Goal: Task Accomplishment & Management: Complete application form

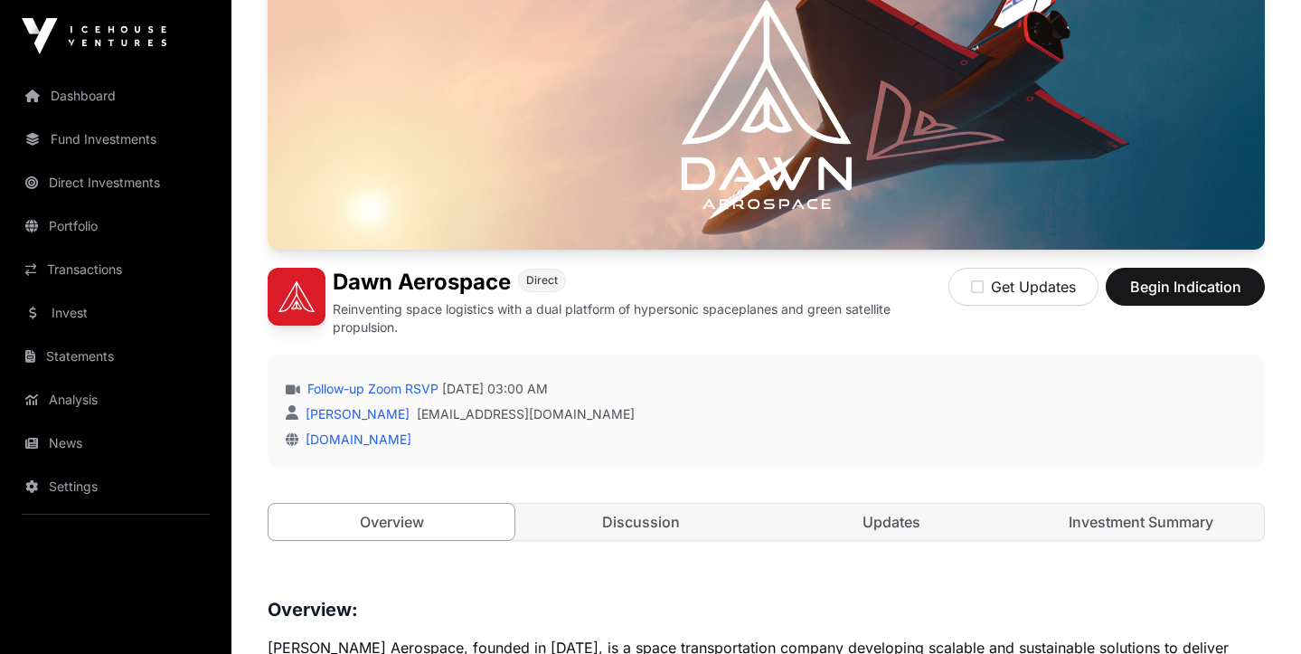
scroll to position [238, 0]
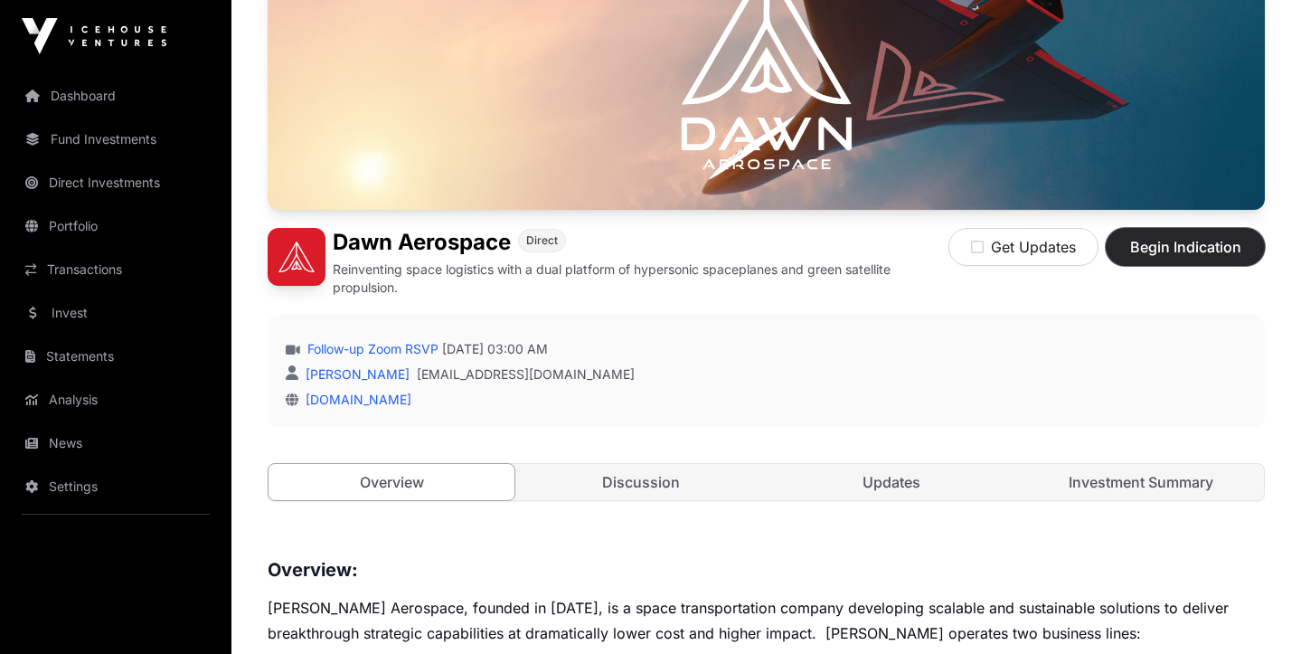
click at [1155, 243] on span "Begin Indication" at bounding box center [1185, 247] width 114 height 22
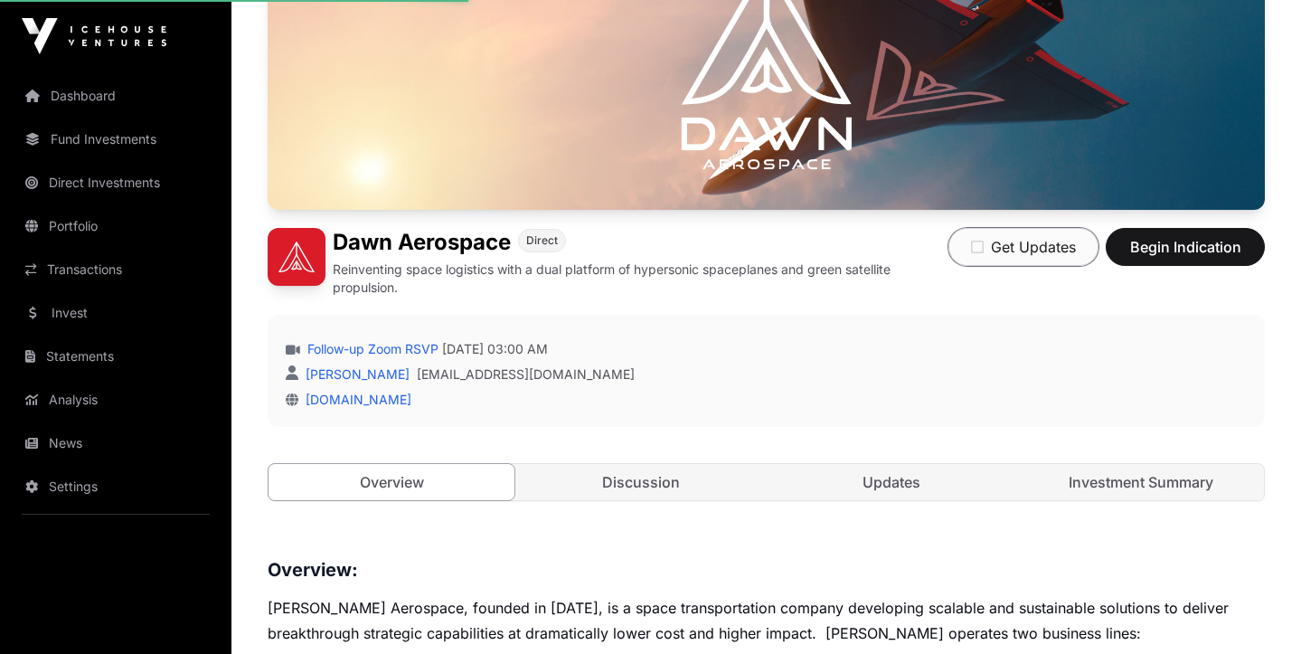
click at [978, 247] on icon "button" at bounding box center [977, 247] width 13 height 14
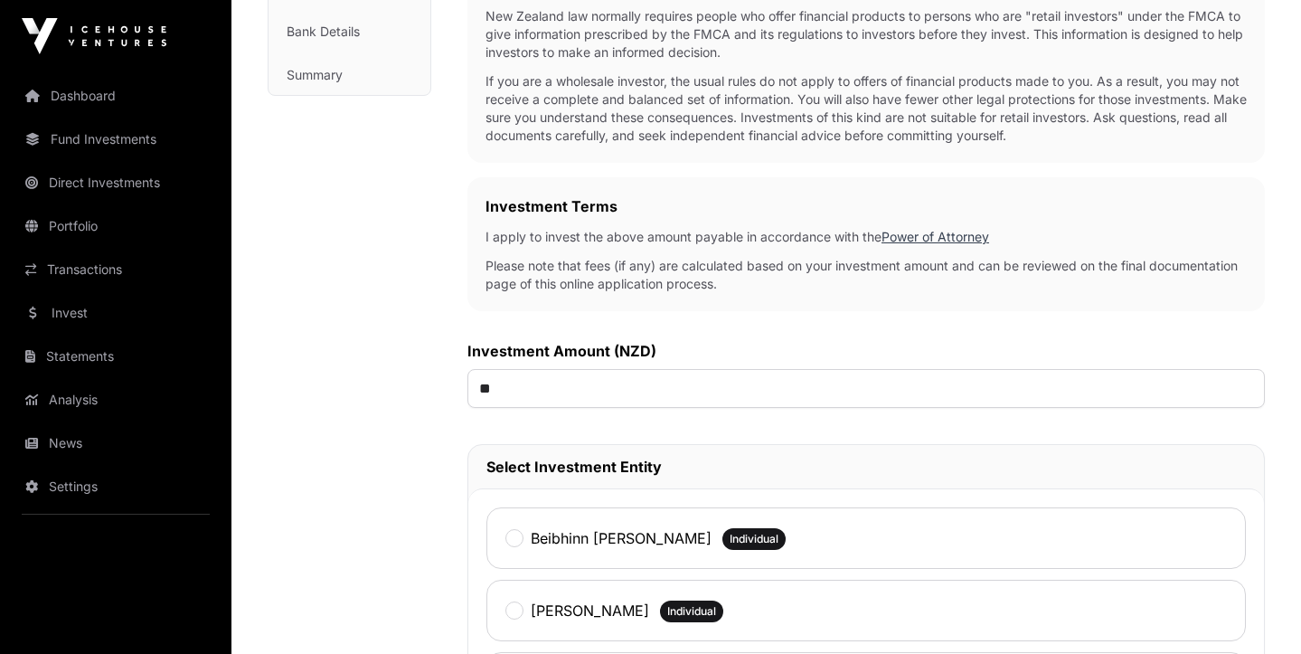
scroll to position [405, 0]
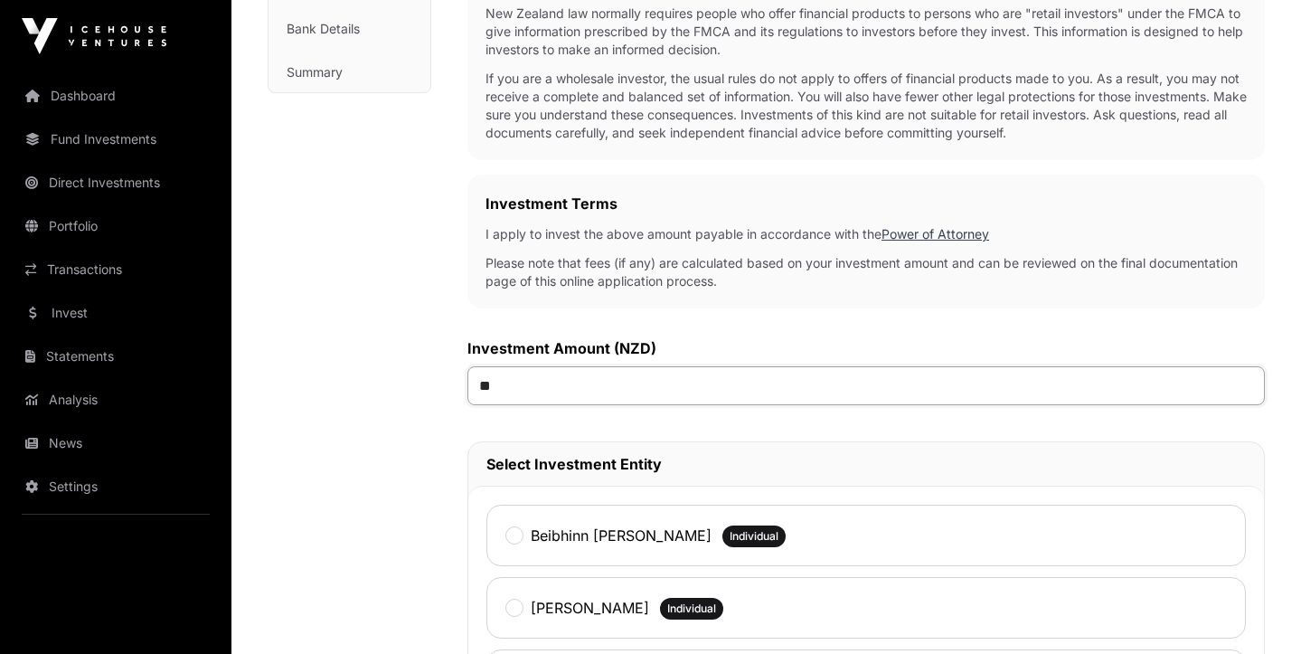
click at [534, 391] on input "**" at bounding box center [865, 385] width 797 height 39
type input "*******"
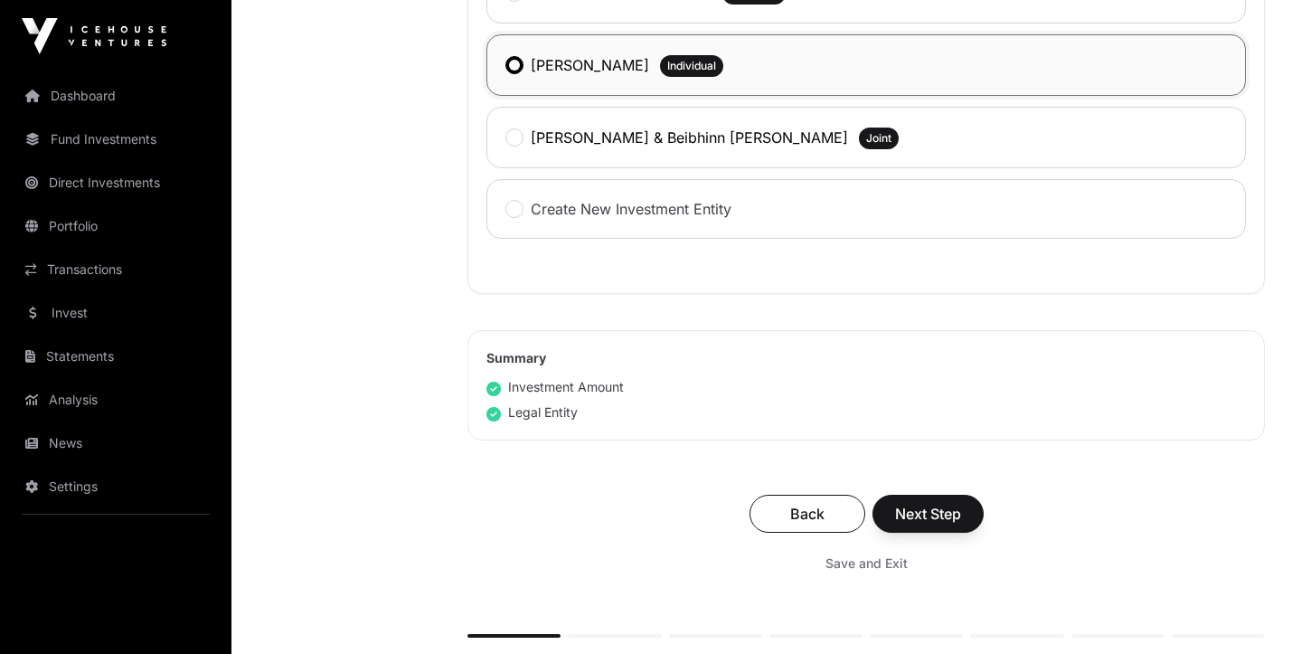
scroll to position [931, 0]
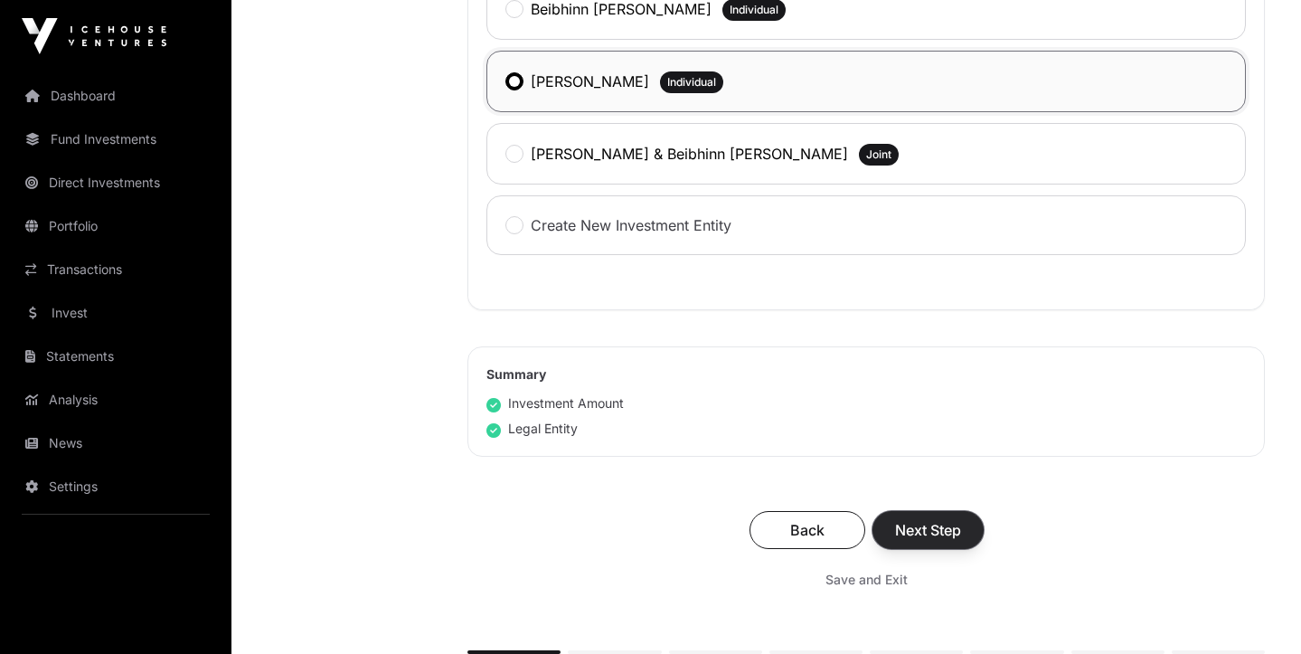
click at [939, 530] on span "Next Step" at bounding box center [928, 530] width 66 height 22
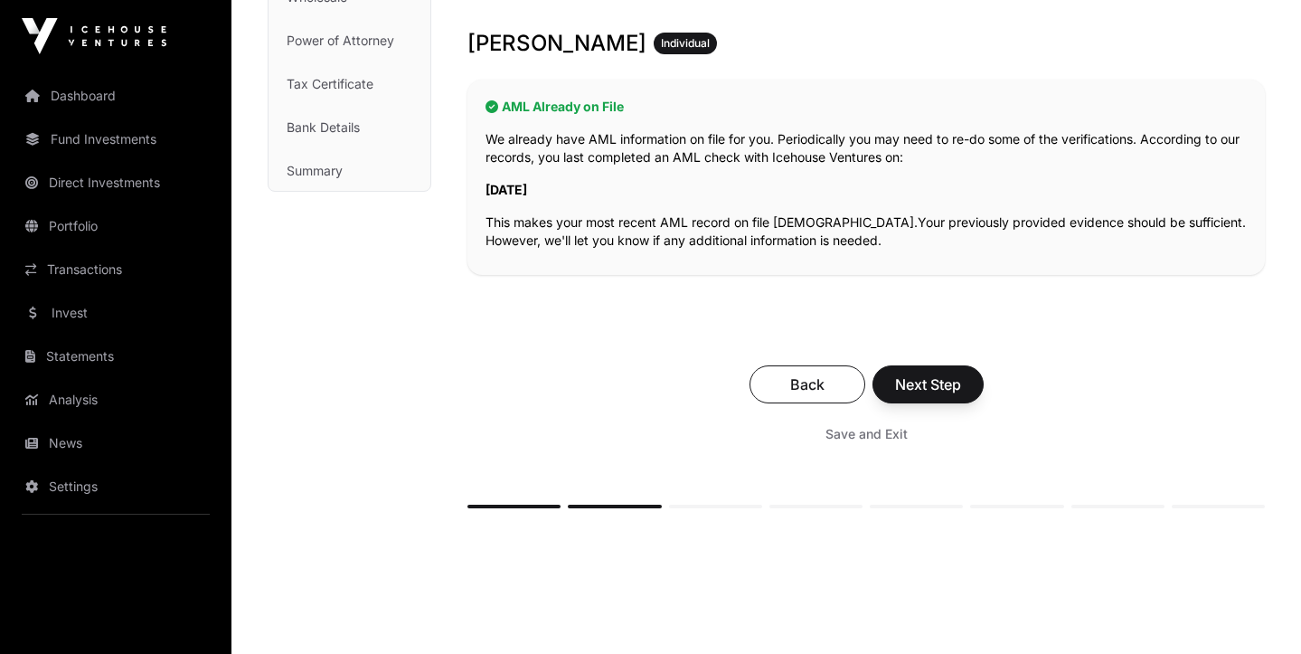
scroll to position [317, 0]
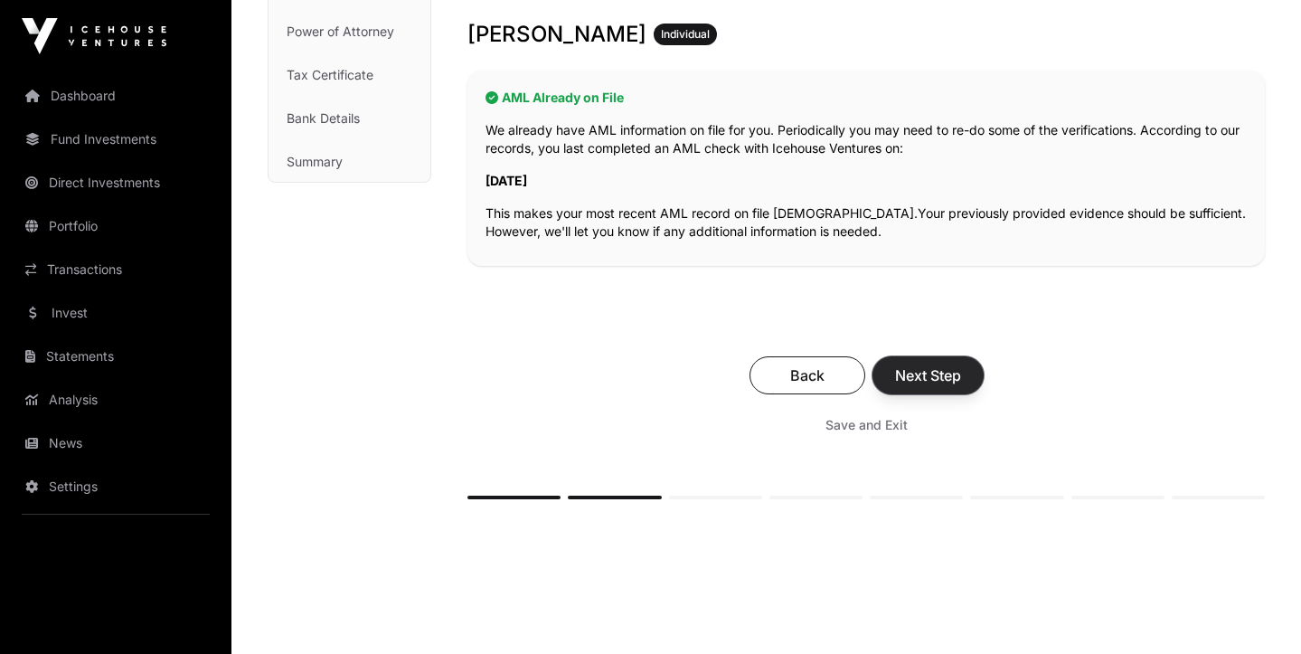
click at [923, 376] on span "Next Step" at bounding box center [928, 375] width 66 height 22
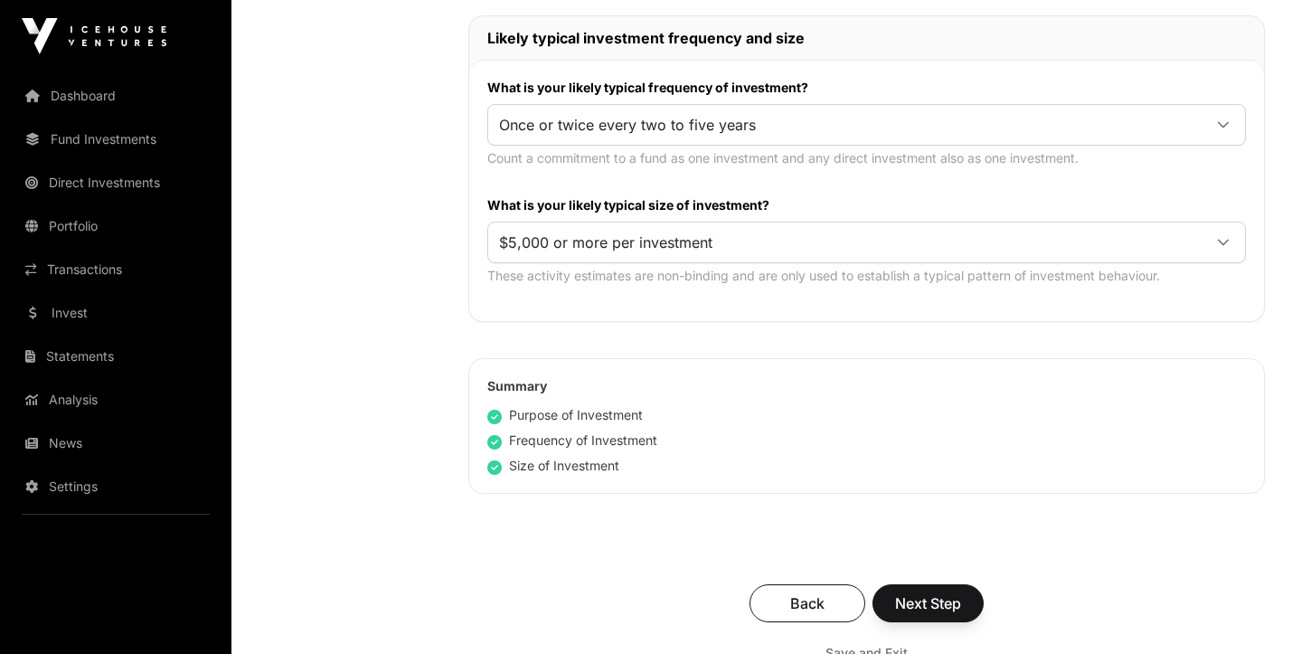
scroll to position [922, 0]
click at [927, 604] on span "Next Step" at bounding box center [928, 602] width 66 height 22
click at [927, 604] on div "Back Next Step" at bounding box center [866, 602] width 760 height 38
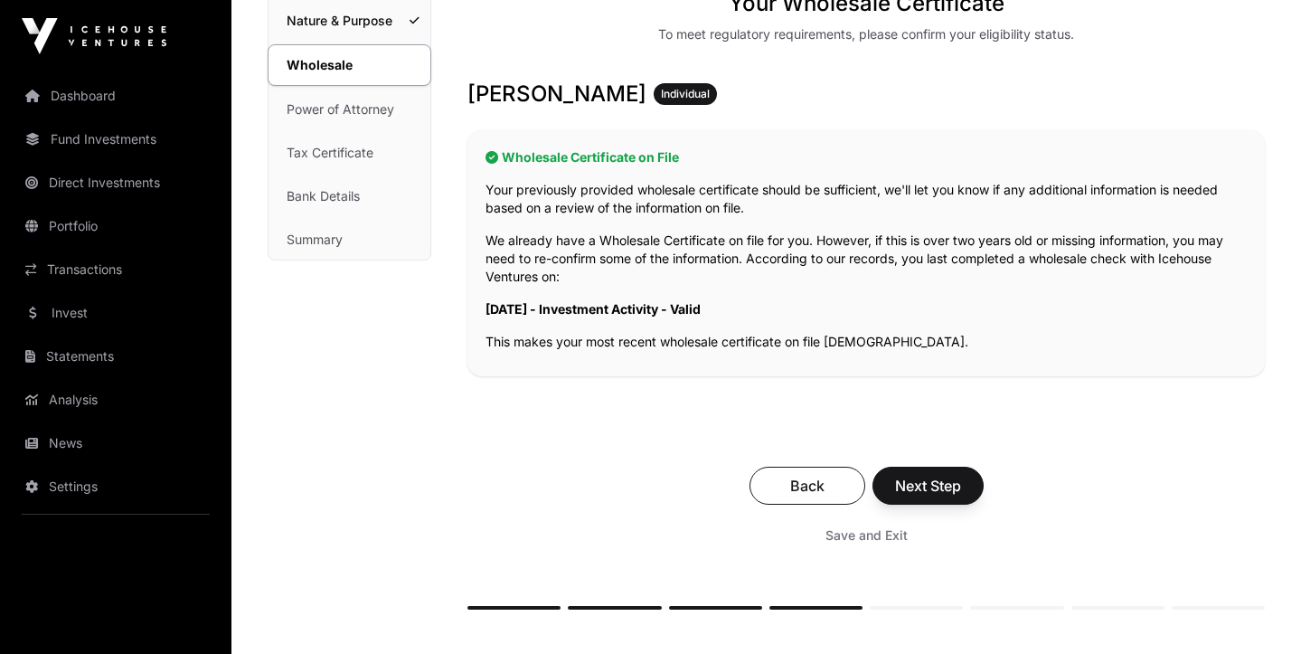
scroll to position [242, 0]
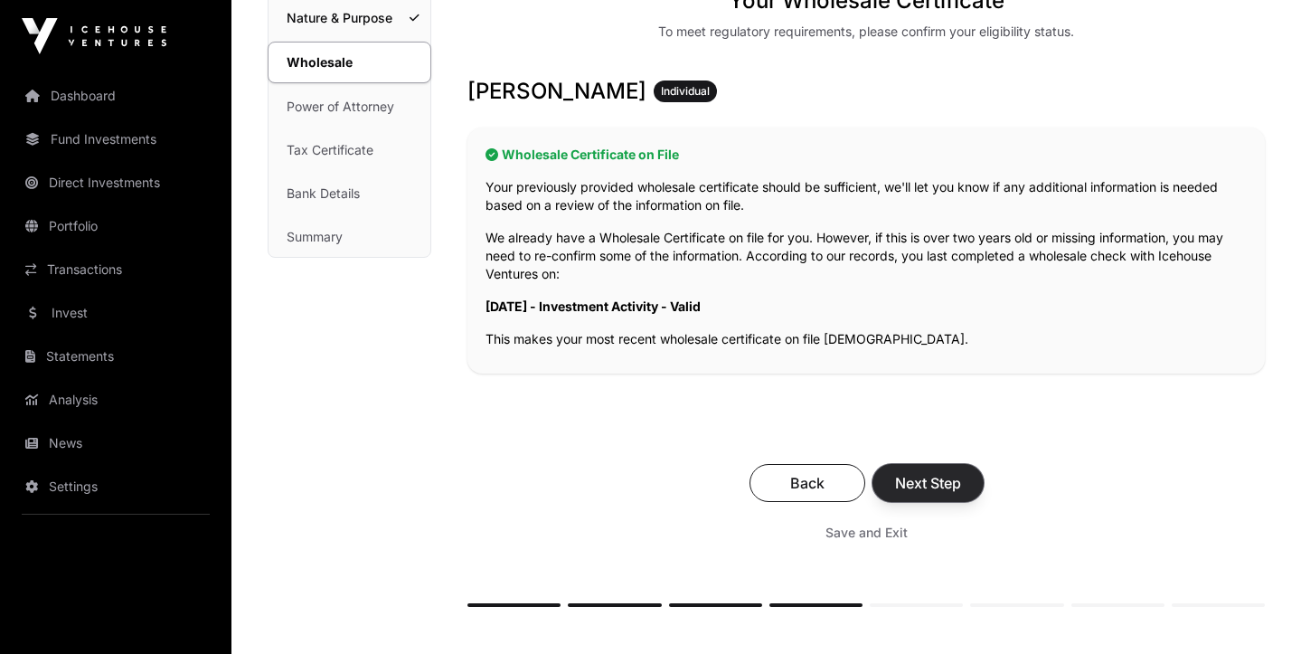
click at [929, 474] on span "Next Step" at bounding box center [928, 483] width 66 height 22
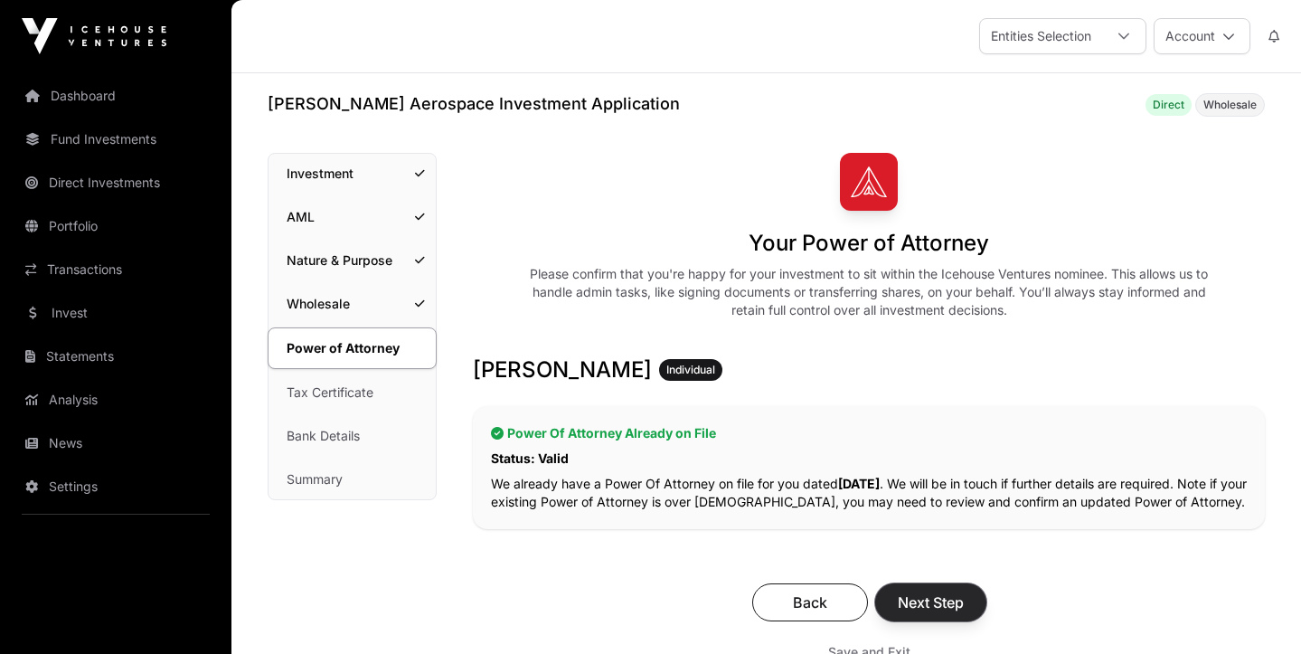
click at [913, 595] on span "Next Step" at bounding box center [931, 602] width 66 height 22
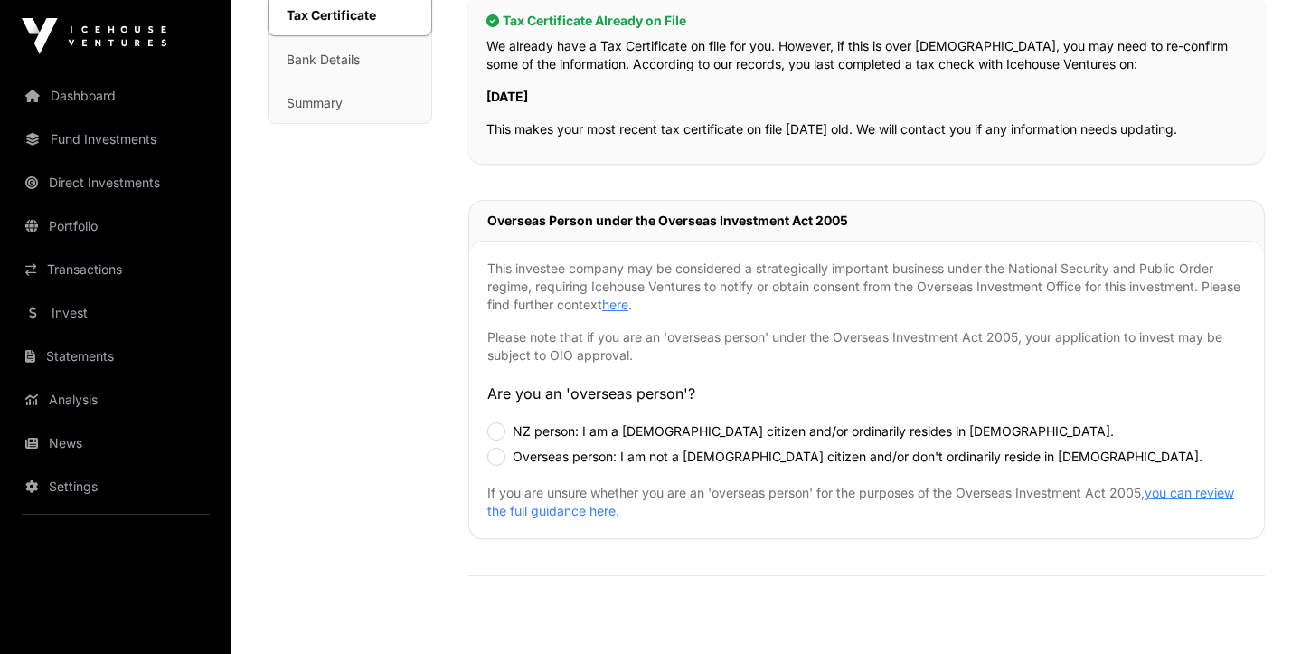
scroll to position [383, 0]
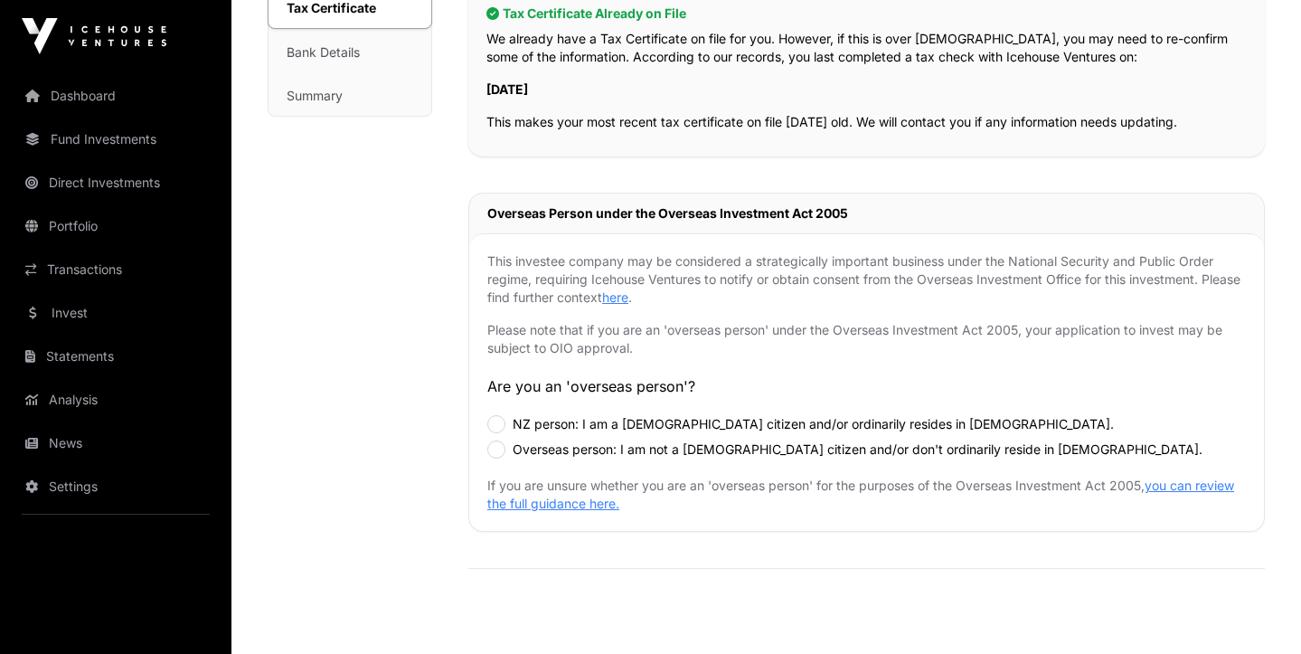
click at [508, 419] on div "NZ person: I am a [DEMOGRAPHIC_DATA] citizen and/or ordinarily resides in [DEMO…" at bounding box center [866, 424] width 759 height 18
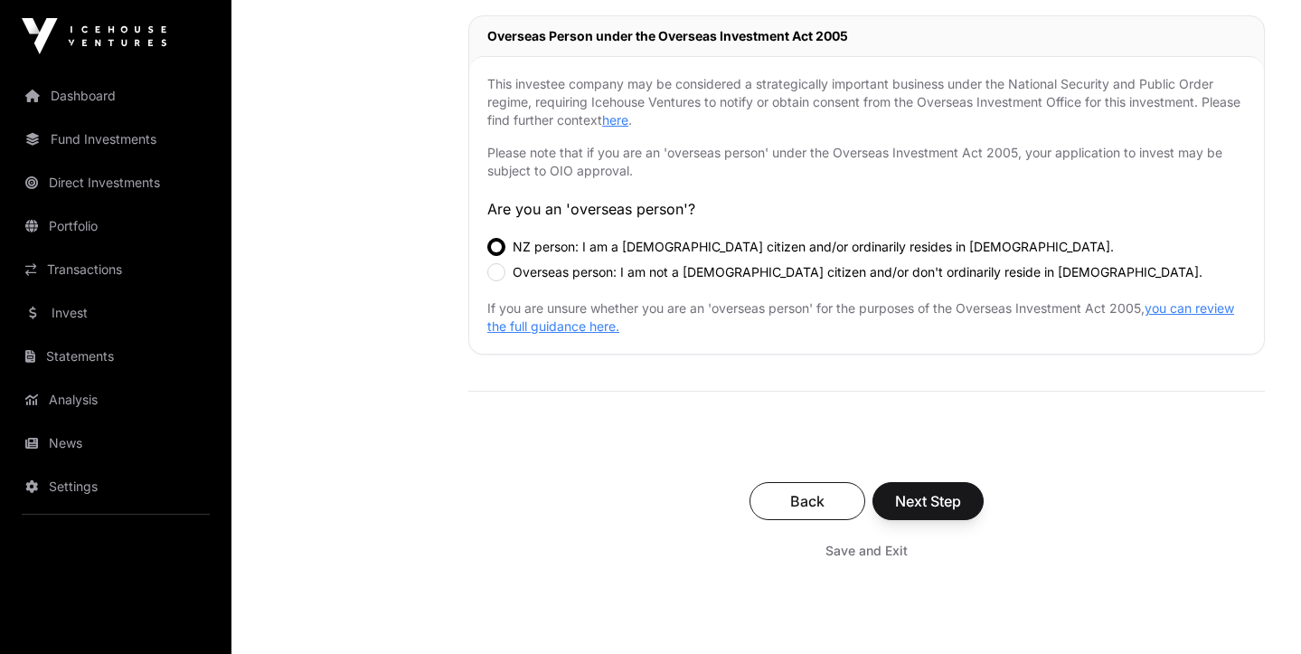
scroll to position [599, 0]
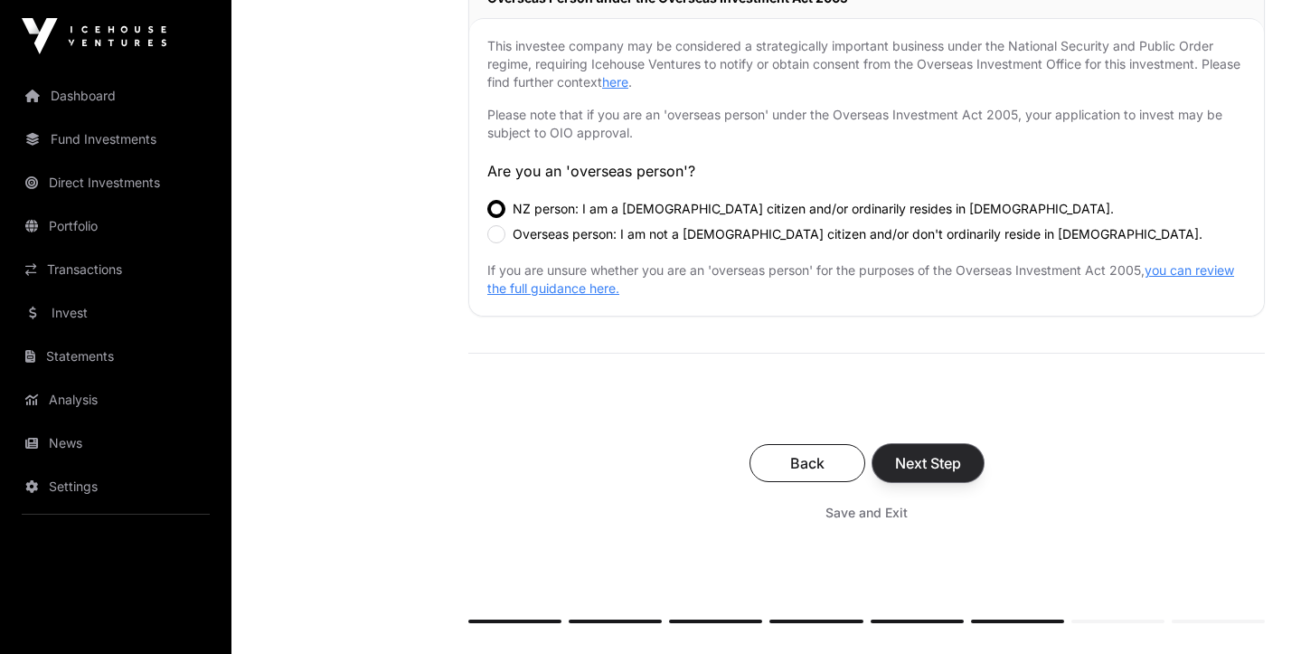
click at [945, 458] on span "Next Step" at bounding box center [928, 463] width 66 height 22
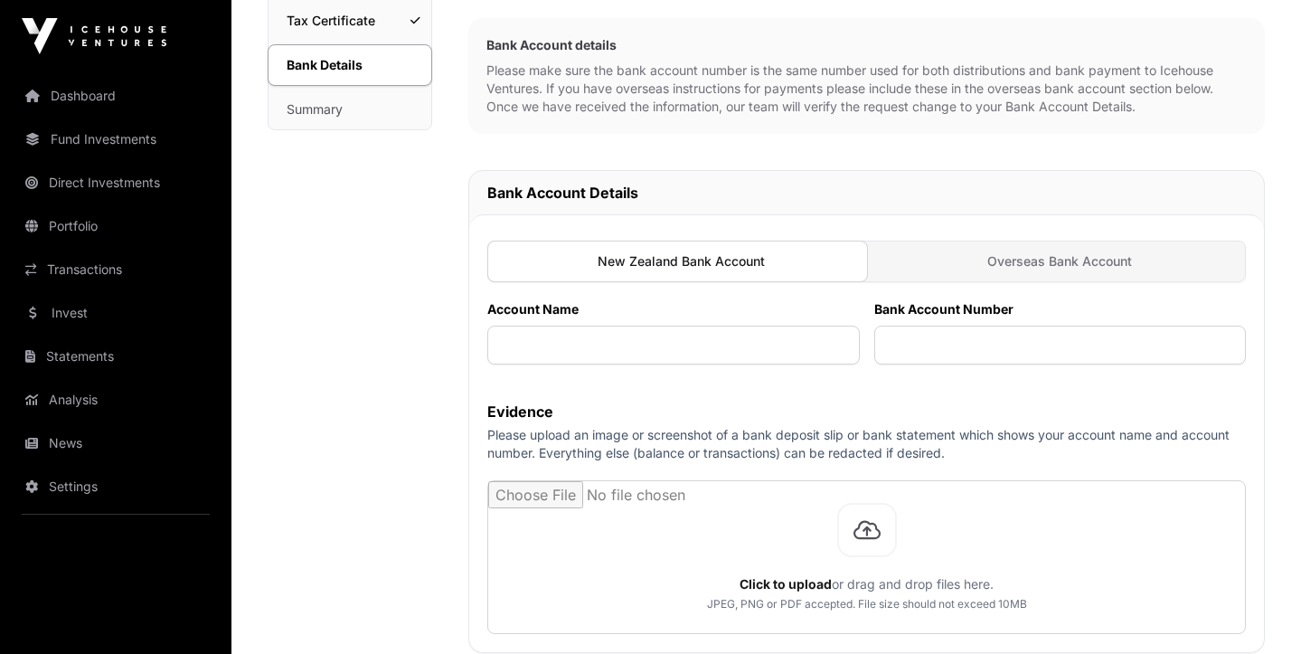
scroll to position [363, 0]
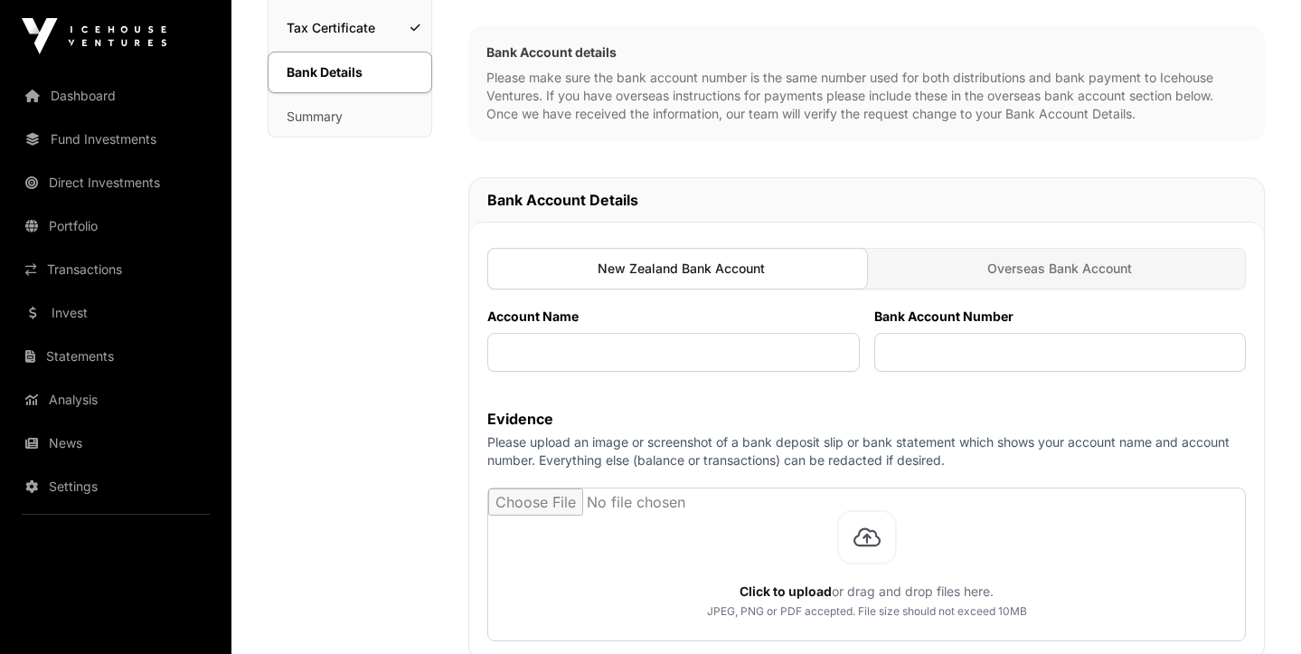
click at [691, 258] on div at bounding box center [677, 269] width 381 height 42
click at [1040, 275] on span "Overseas Bank Account" at bounding box center [1059, 268] width 145 height 18
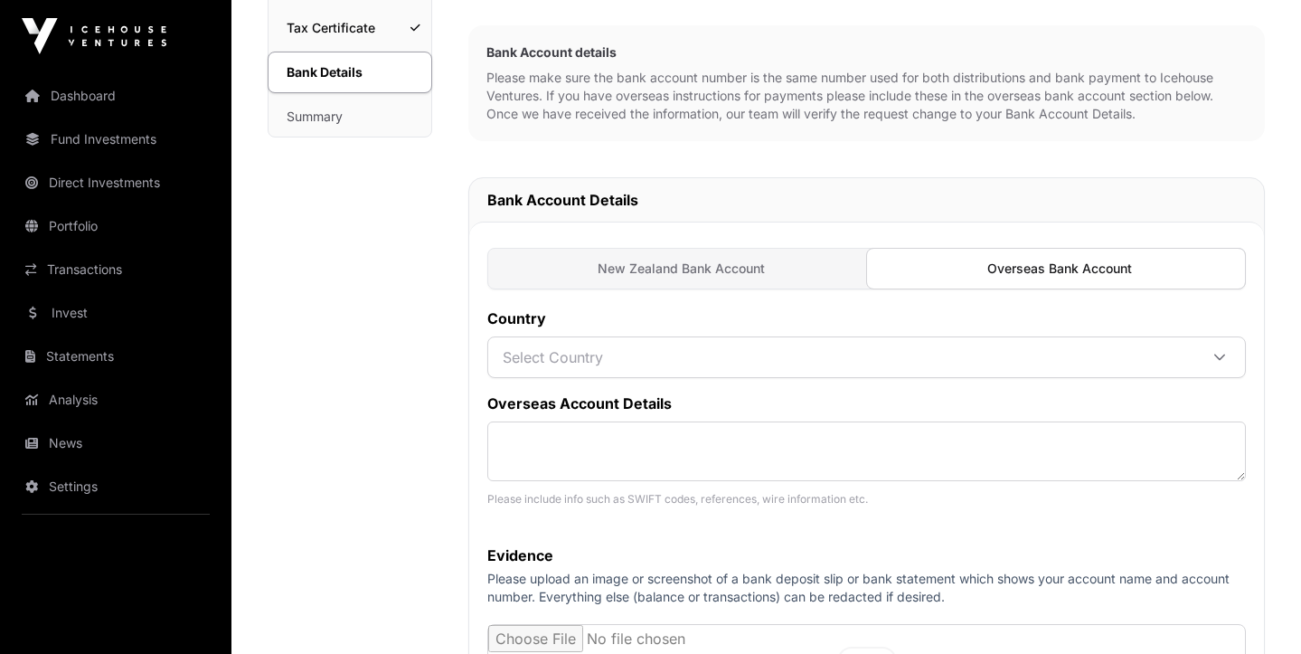
click at [740, 278] on div "New Zealand Bank Account" at bounding box center [677, 269] width 379 height 40
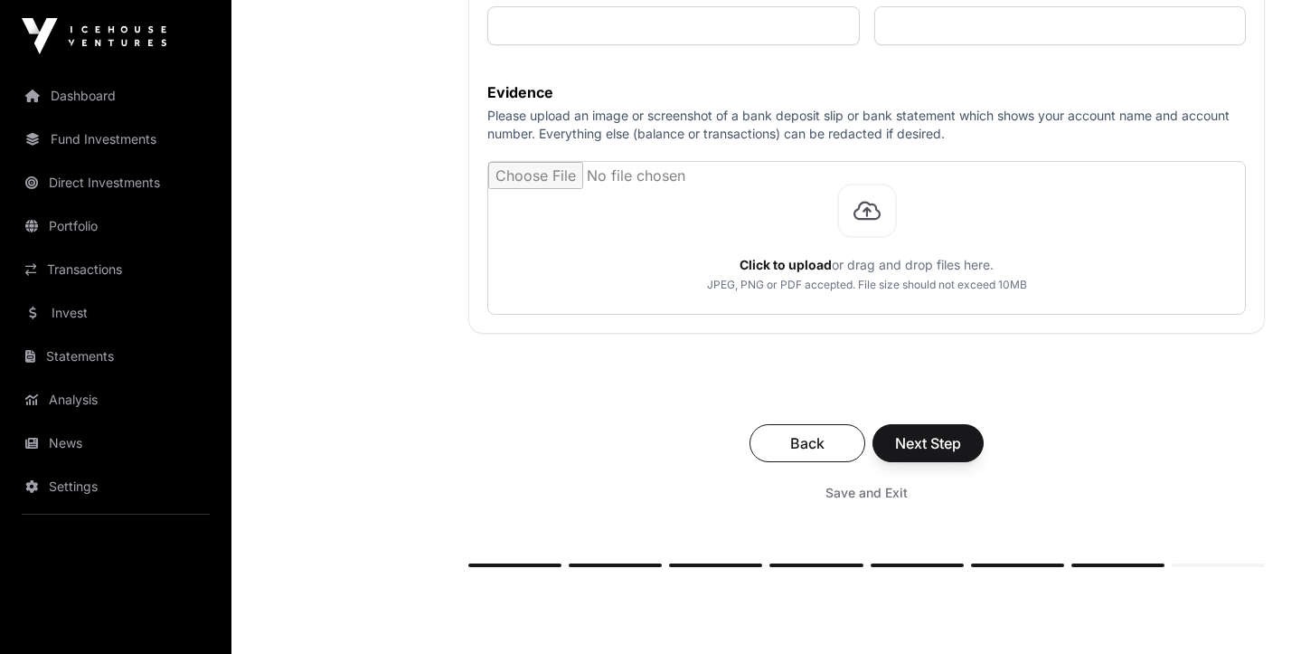
scroll to position [701, 0]
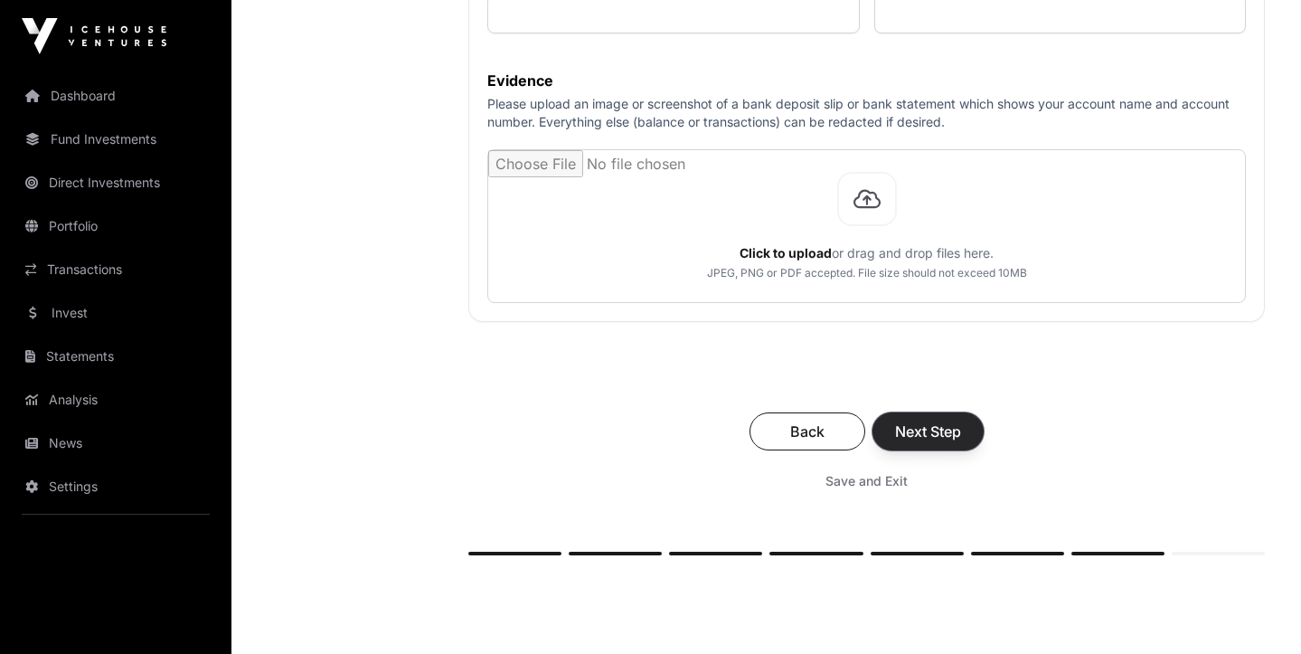
click at [920, 431] on span "Next Step" at bounding box center [928, 431] width 66 height 22
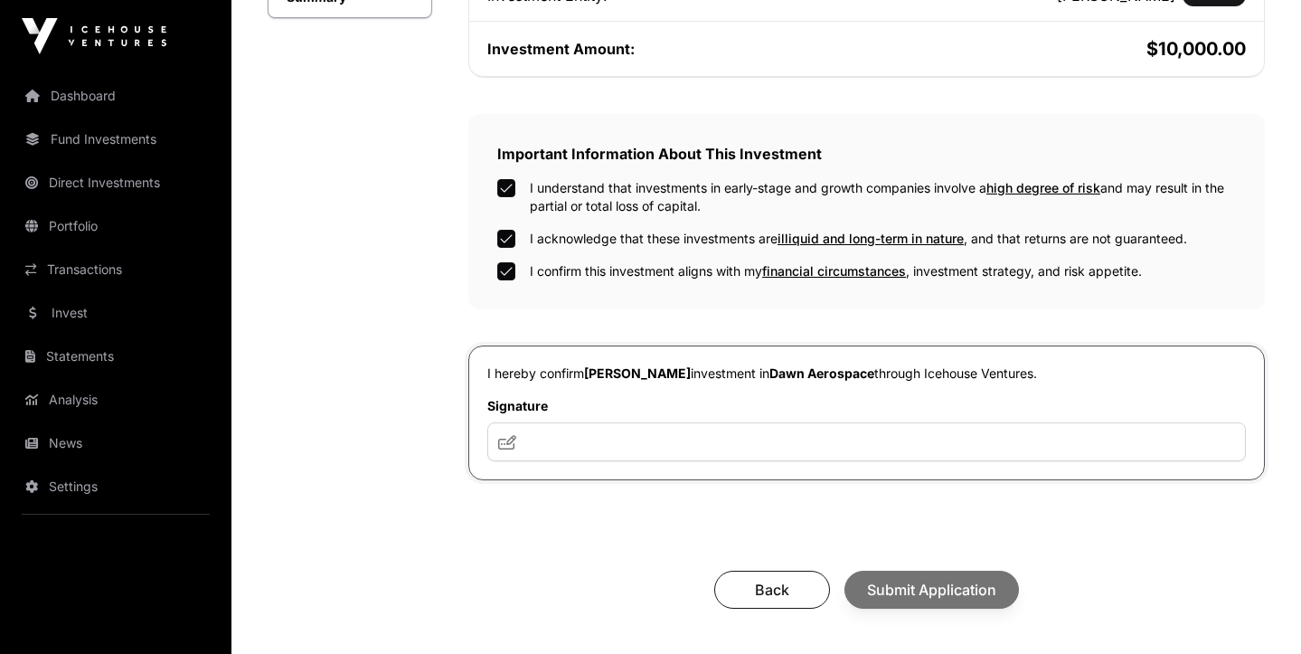
scroll to position [505, 0]
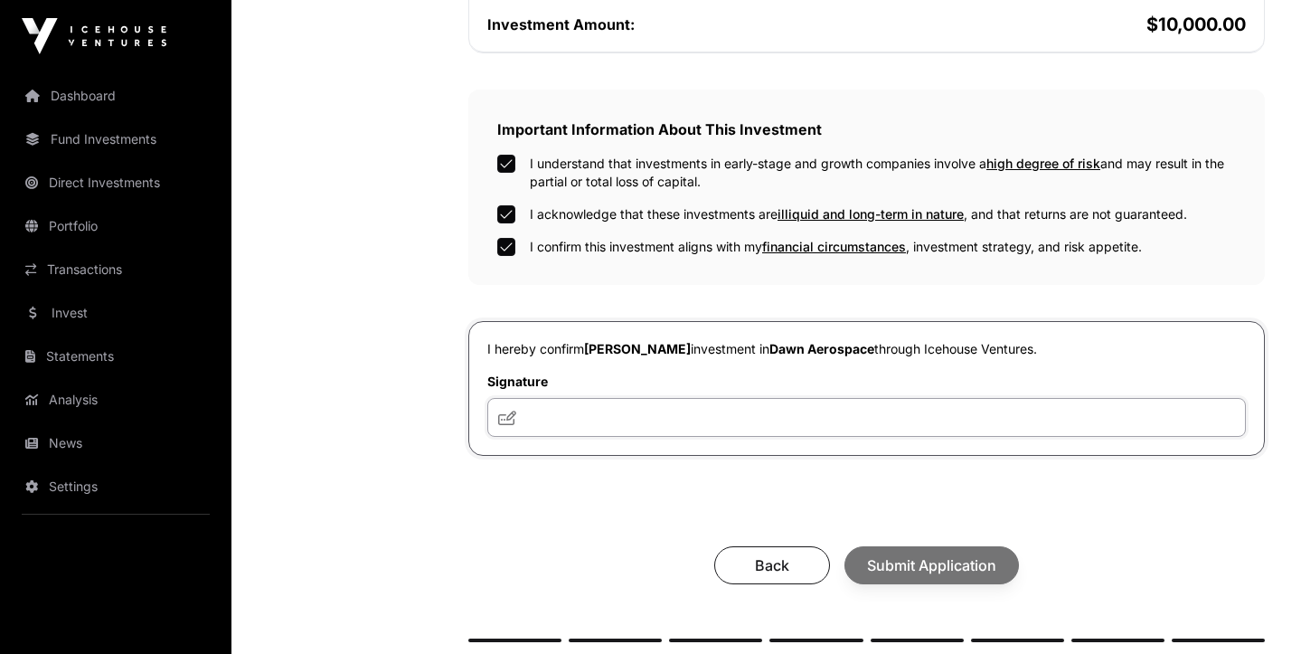
click at [602, 421] on input "text" at bounding box center [866, 417] width 759 height 39
type input "**********"
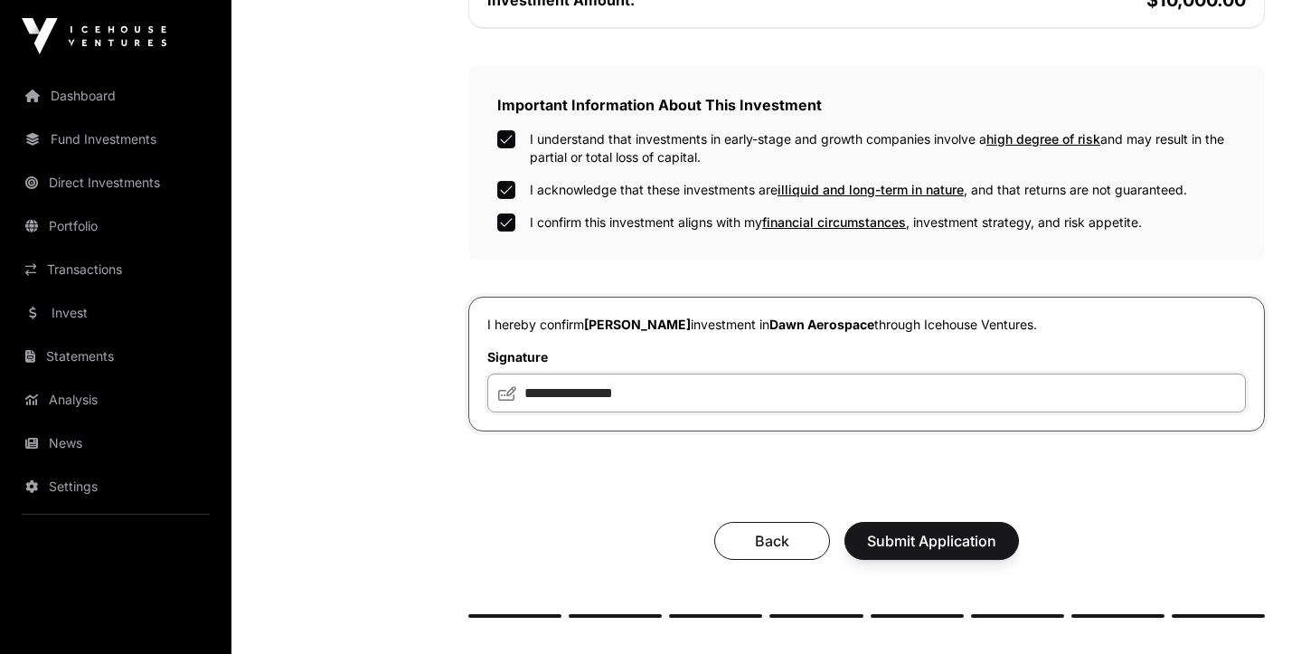
scroll to position [531, 0]
click at [930, 548] on span "Submit Application" at bounding box center [931, 540] width 129 height 22
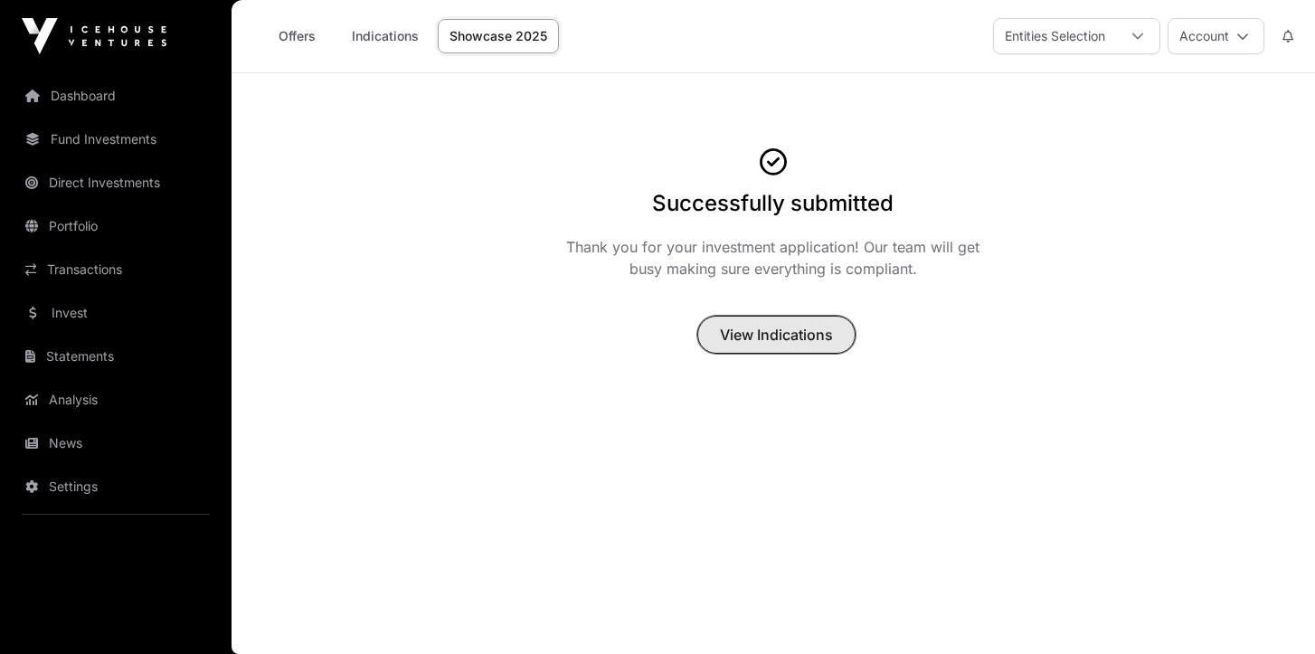
click at [777, 341] on span "View Indications" at bounding box center [776, 335] width 113 height 22
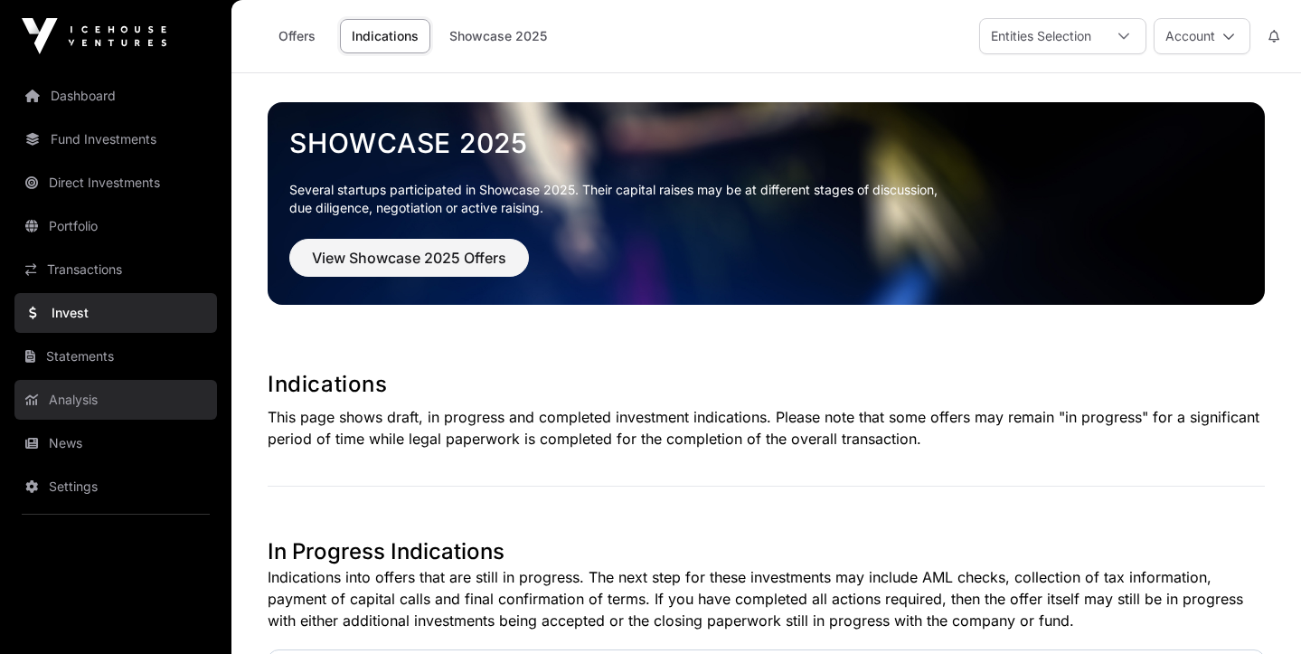
click at [71, 407] on link "Analysis" at bounding box center [115, 400] width 203 height 40
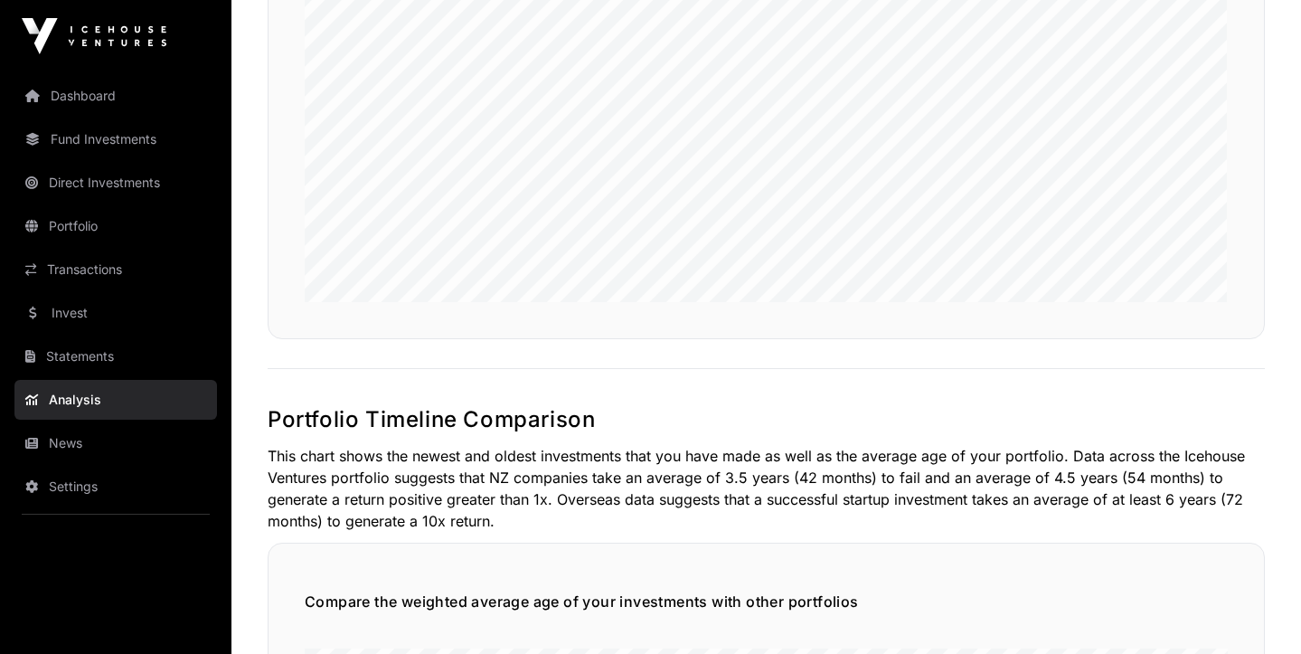
scroll to position [1485, 0]
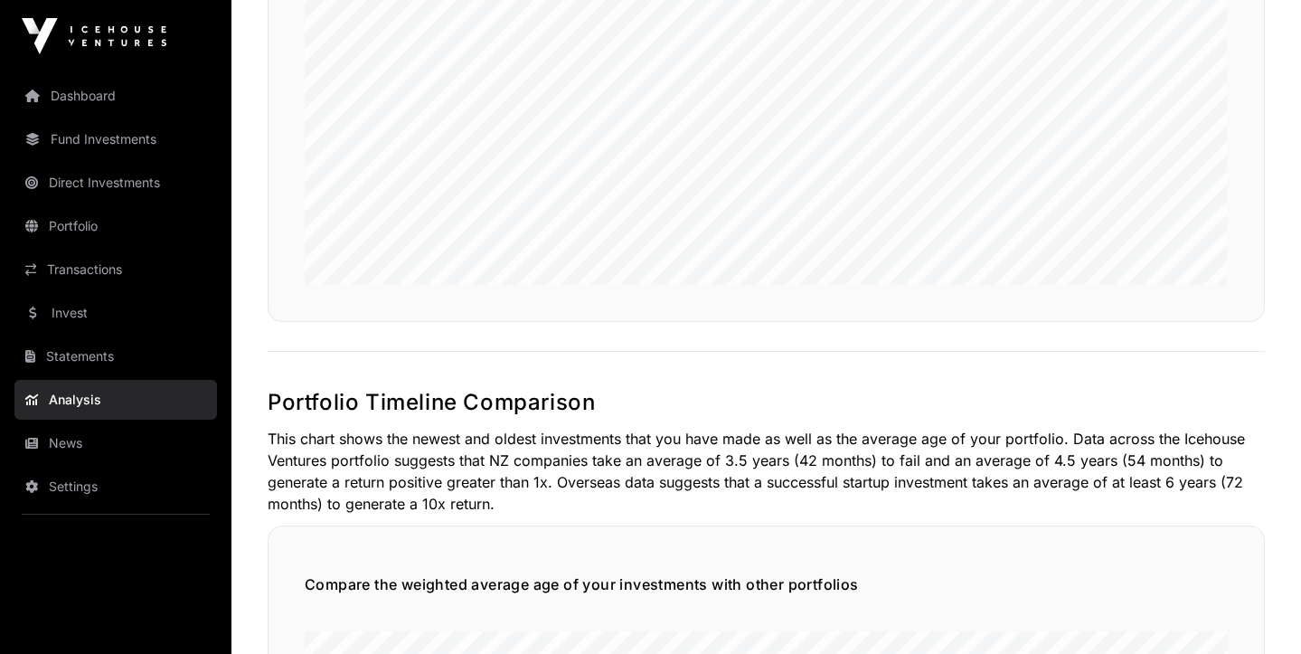
drag, startPoint x: 1307, startPoint y: 62, endPoint x: 1299, endPoint y: 325, distance: 262.3
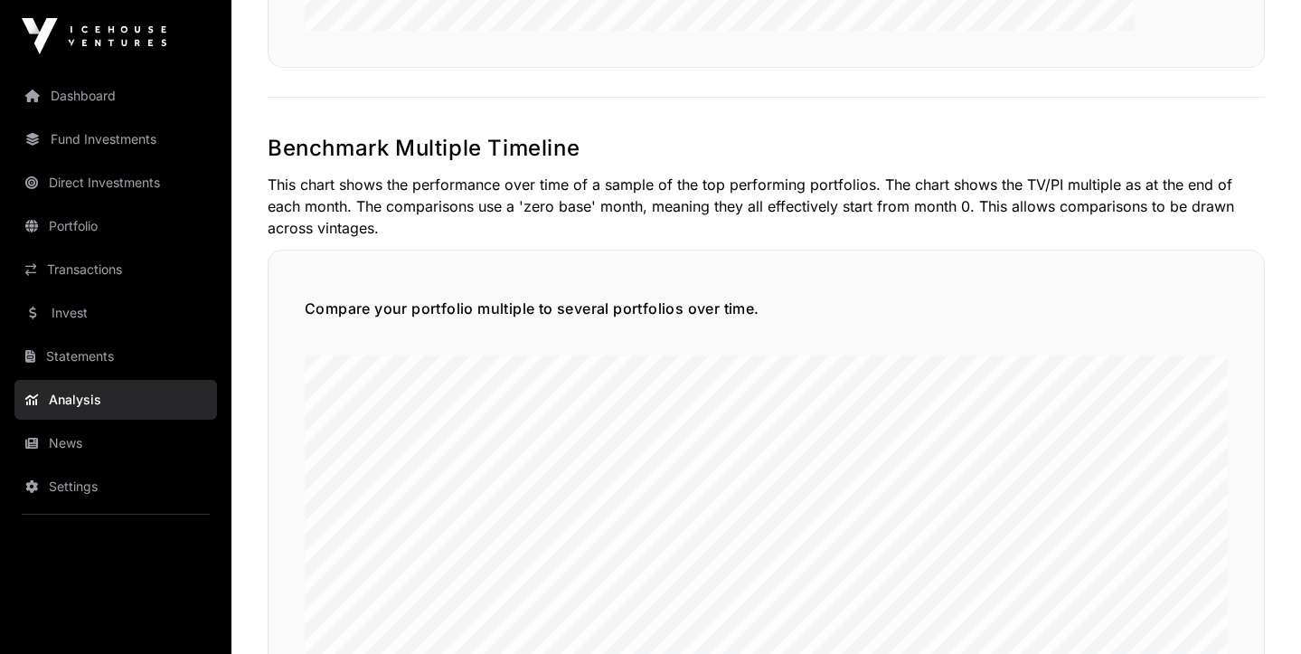
scroll to position [3853, 0]
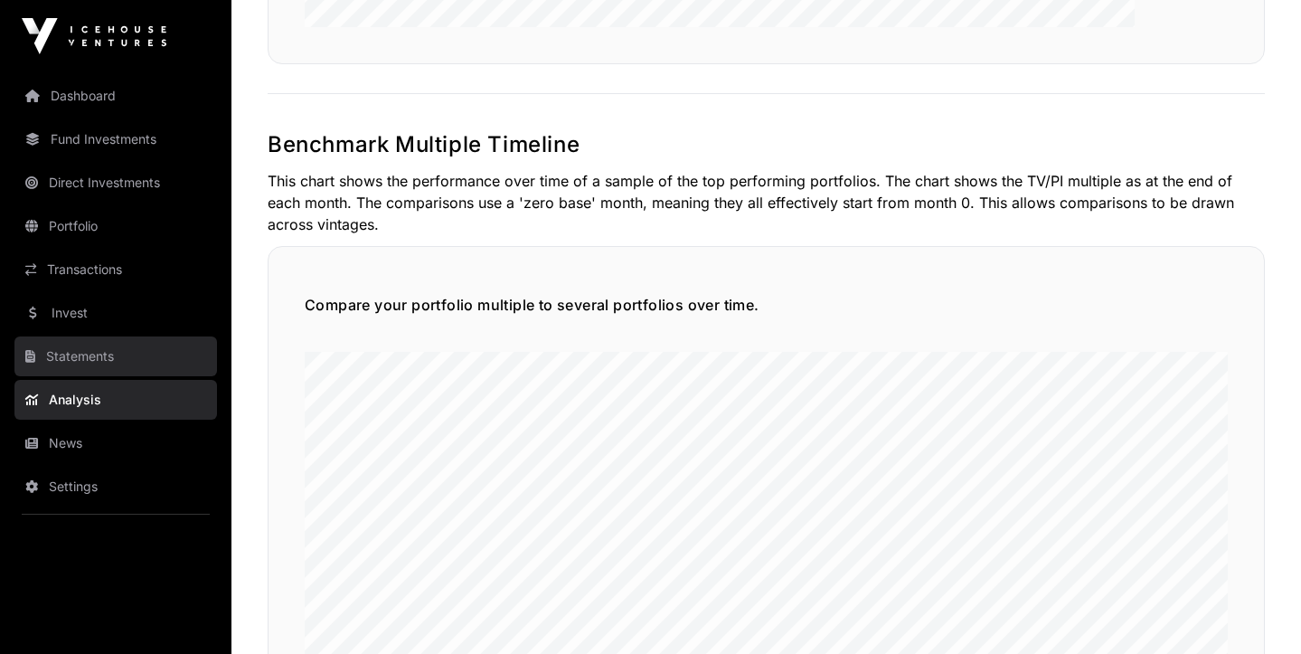
click at [92, 361] on link "Statements" at bounding box center [115, 356] width 203 height 40
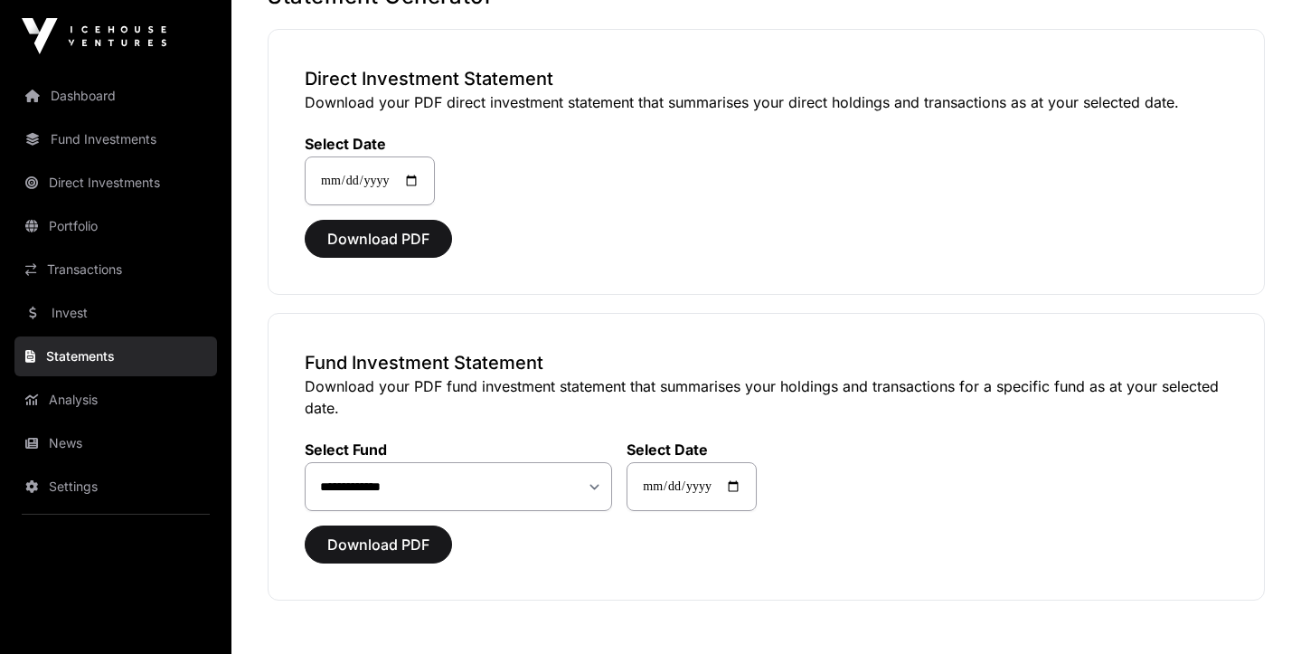
scroll to position [226, 0]
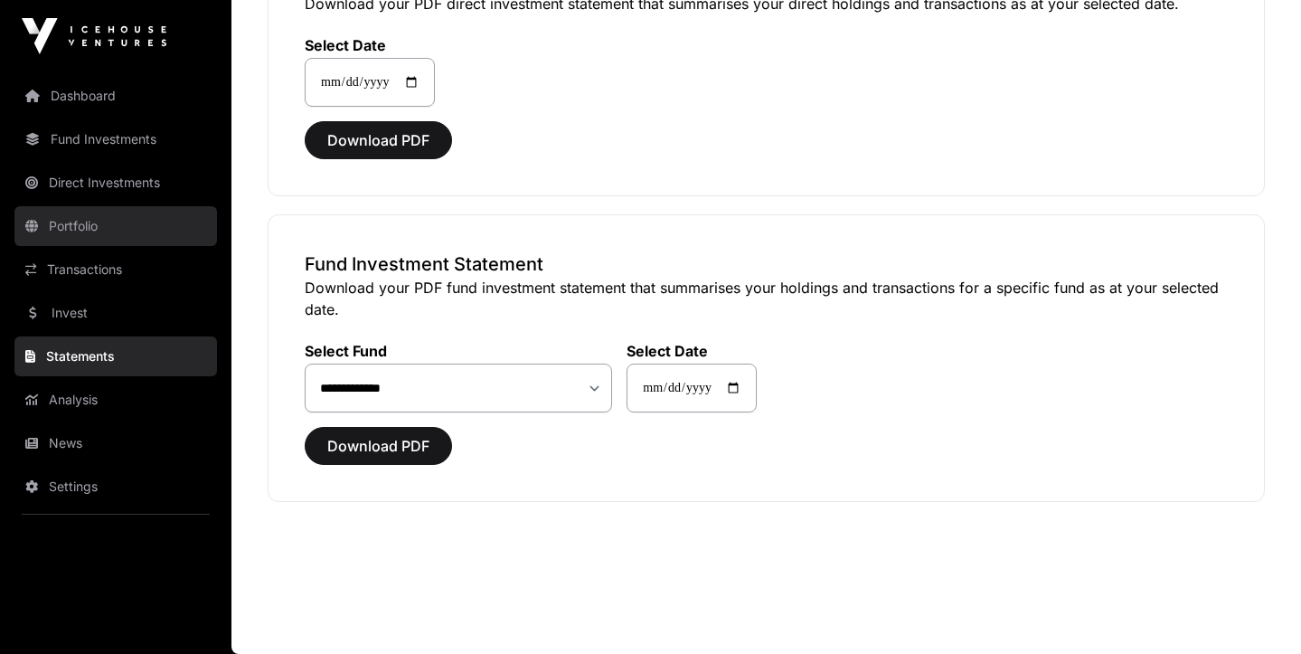
click at [89, 229] on link "Portfolio" at bounding box center [115, 226] width 203 height 40
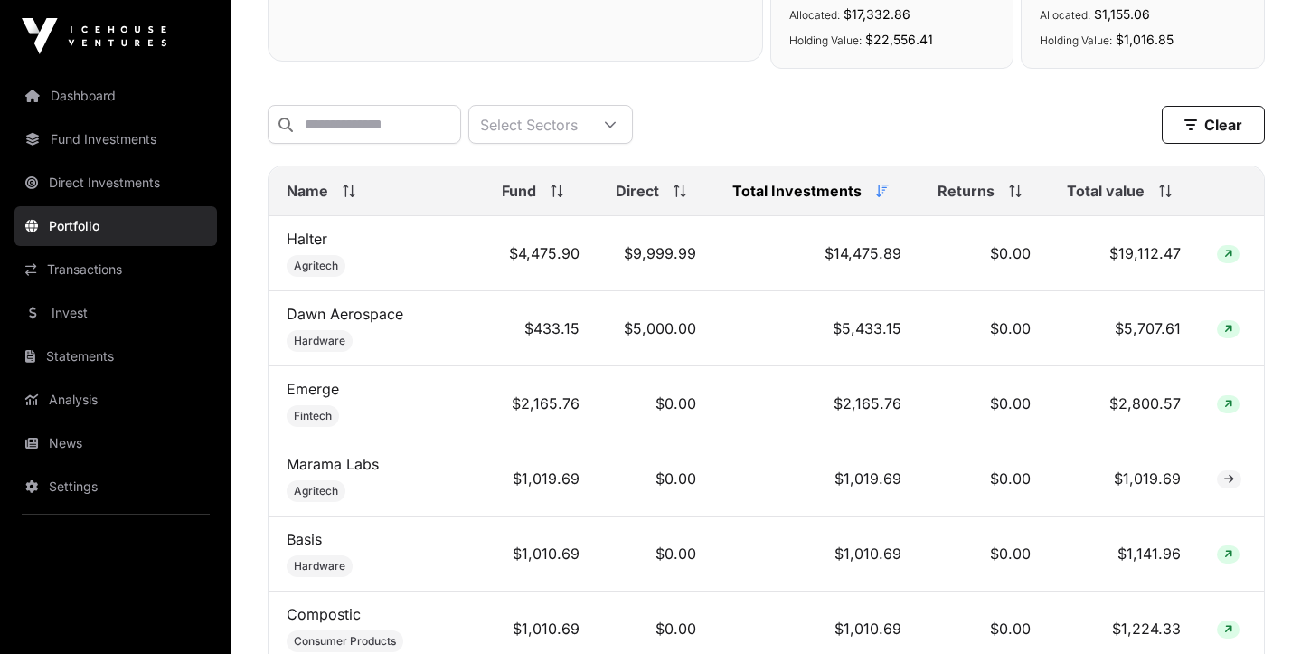
scroll to position [643, 0]
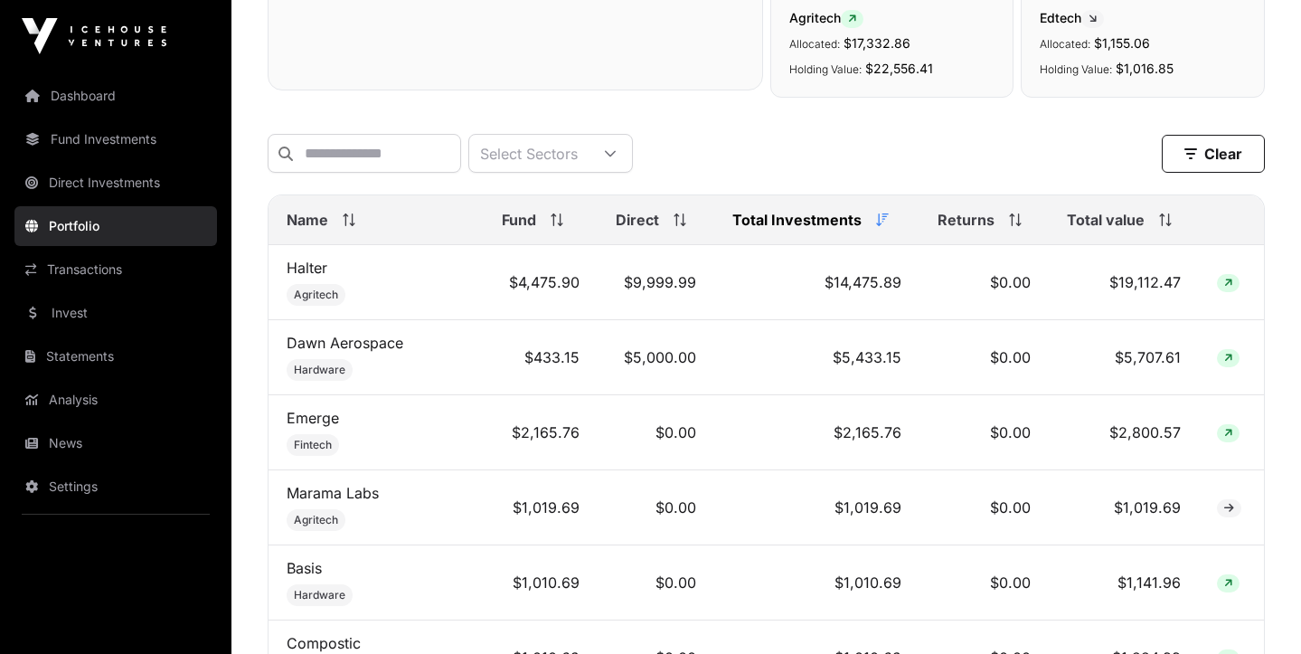
click at [1164, 231] on div "Total value" at bounding box center [1124, 220] width 115 height 22
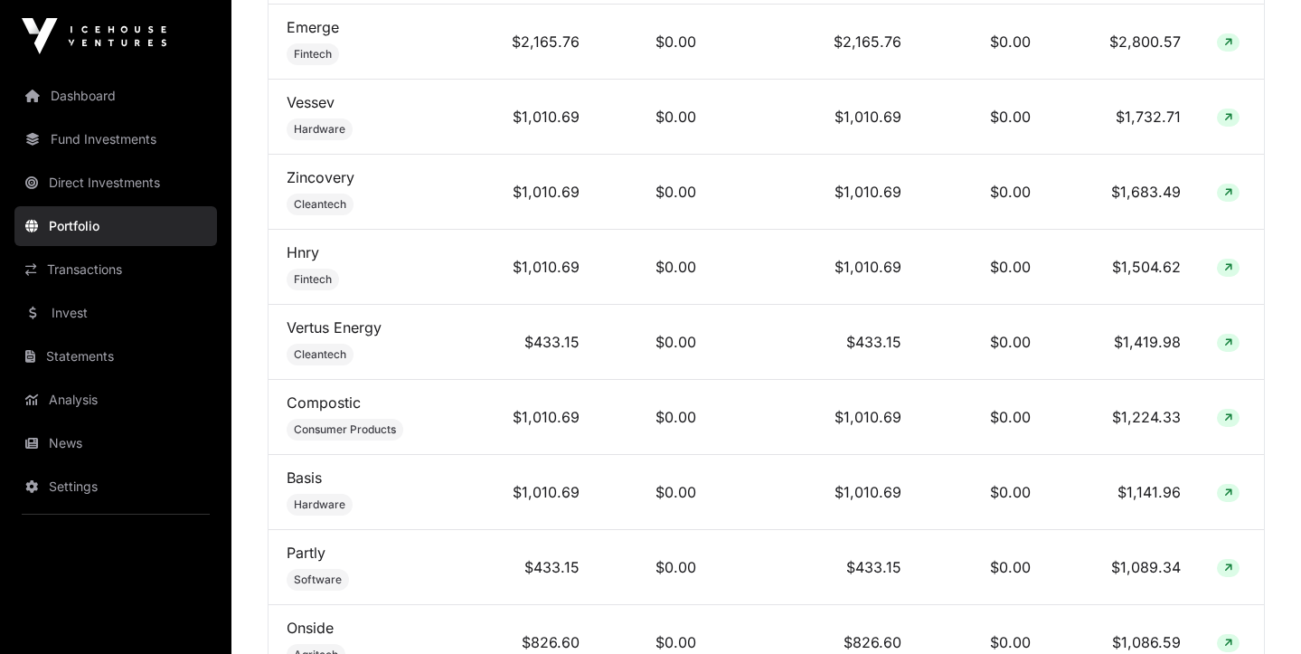
scroll to position [1132, 0]
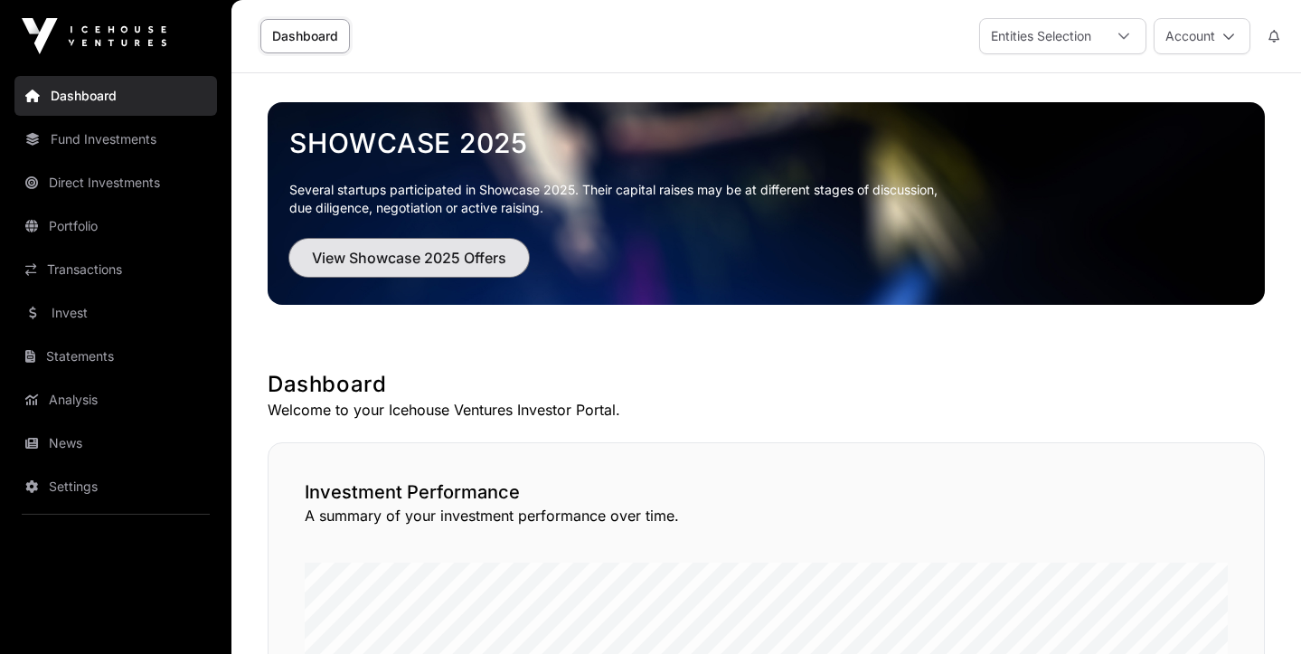
click at [403, 257] on span "View Showcase 2025 Offers" at bounding box center [409, 258] width 194 height 22
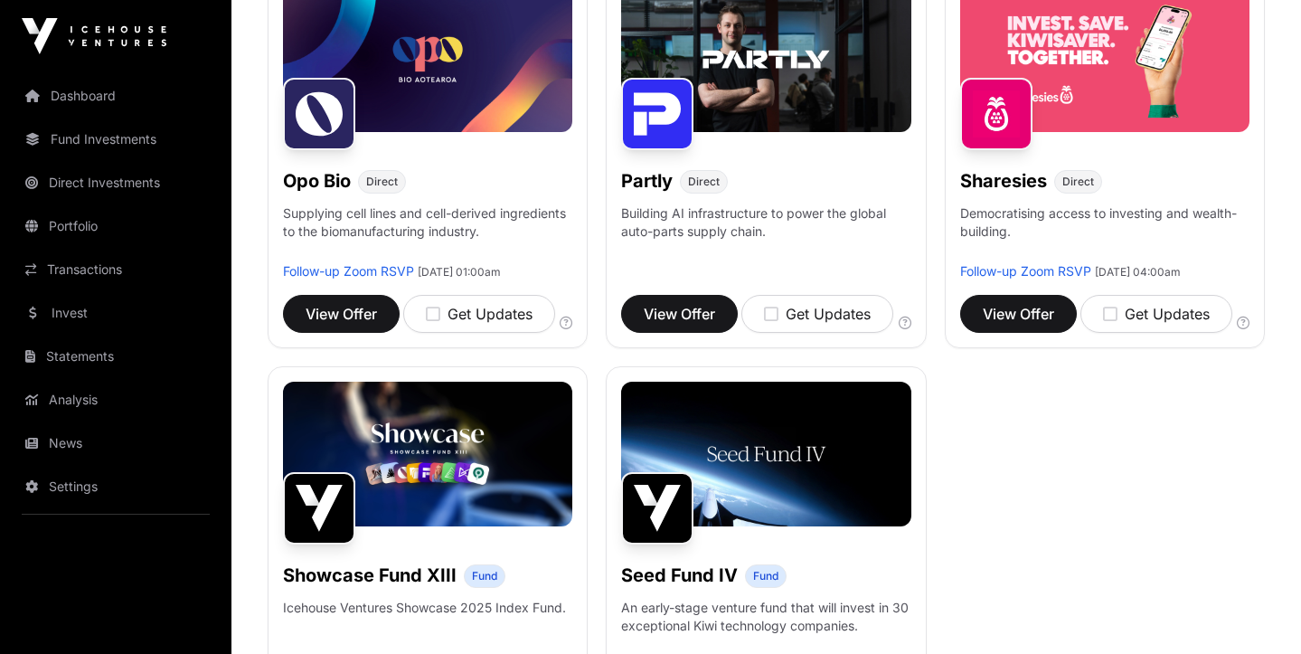
scroll to position [1106, 0]
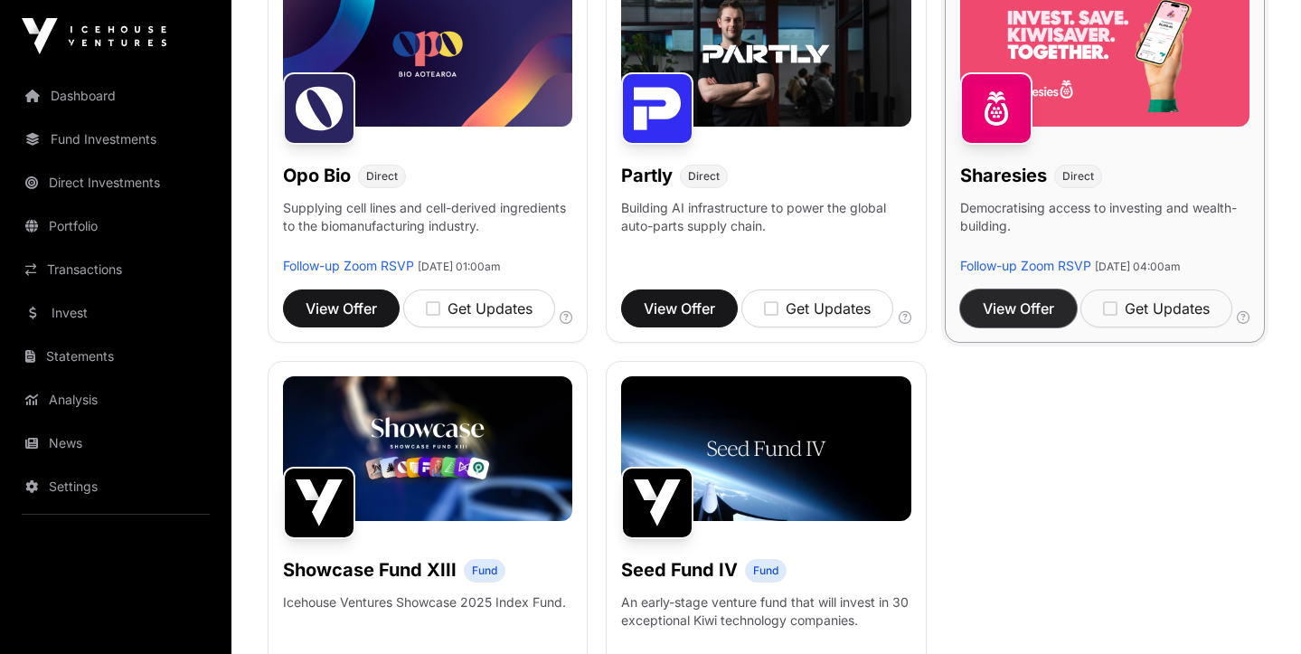
click at [1032, 319] on span "View Offer" at bounding box center [1018, 308] width 71 height 22
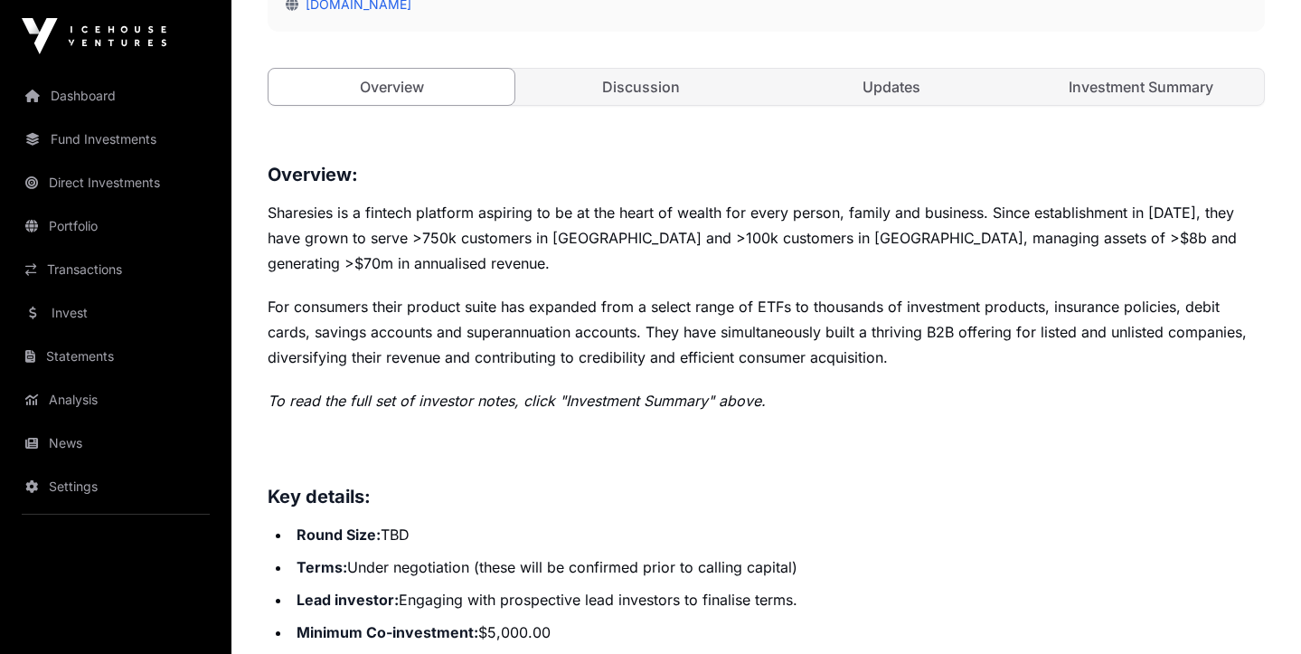
scroll to position [615, 0]
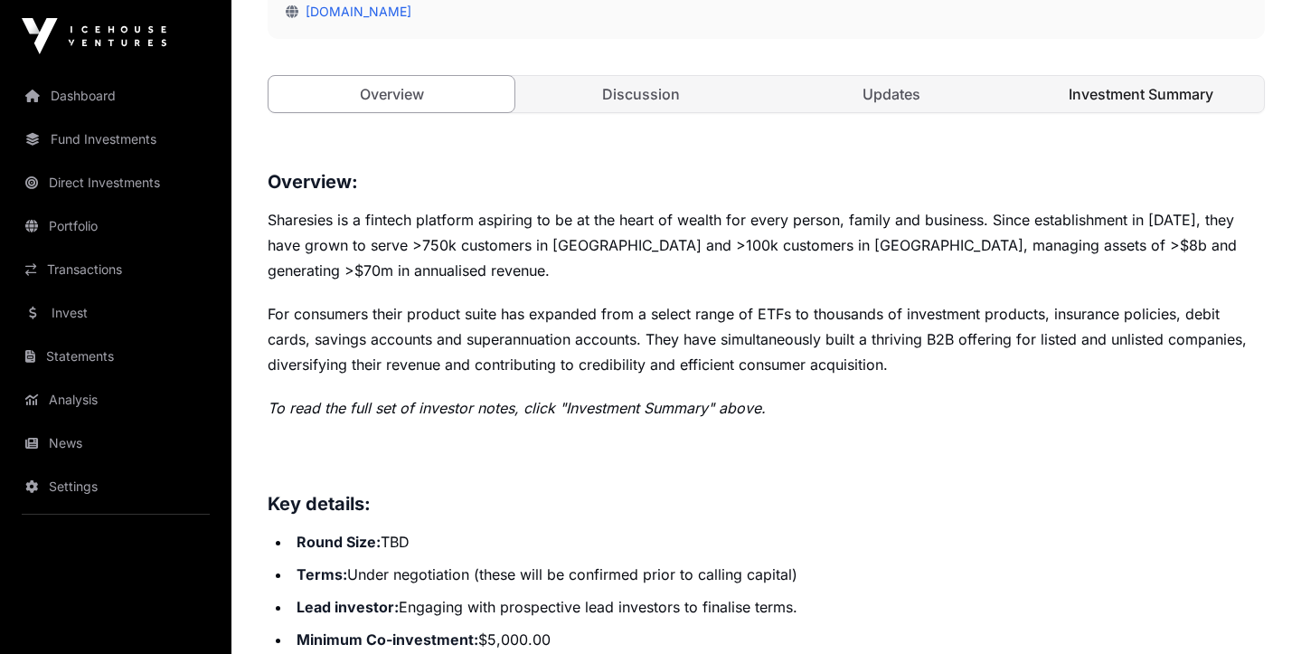
click at [1138, 99] on link "Investment Summary" at bounding box center [1141, 94] width 246 height 36
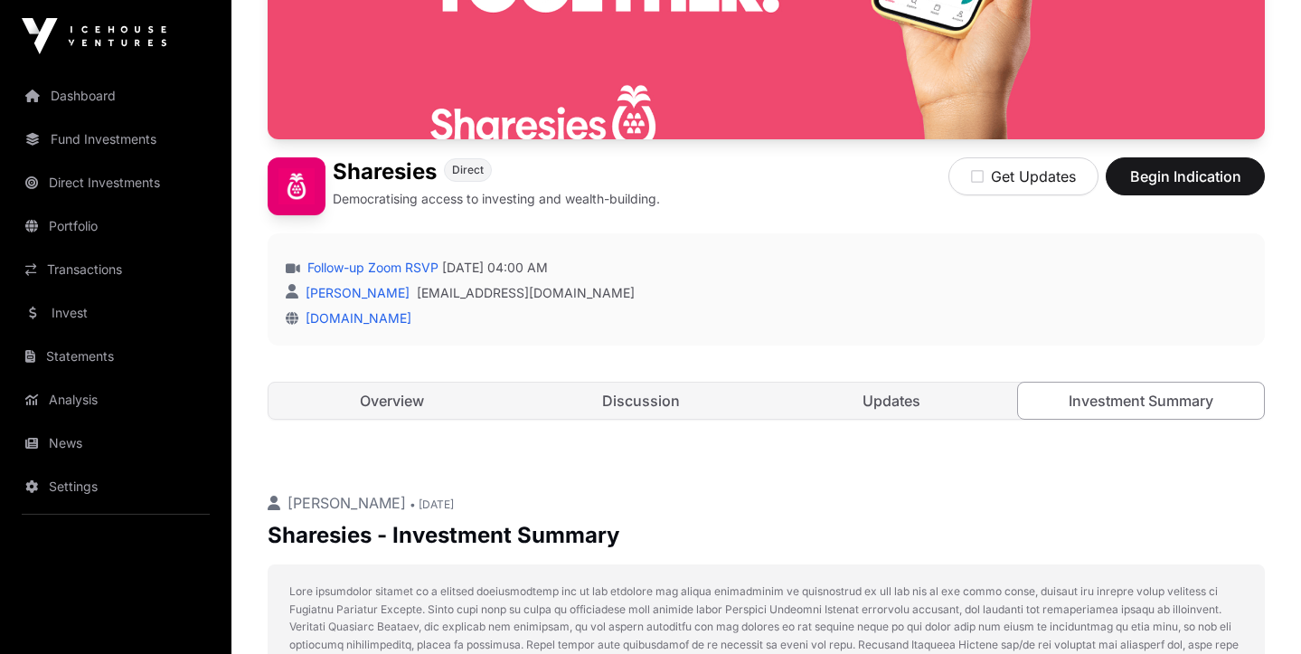
scroll to position [24, 0]
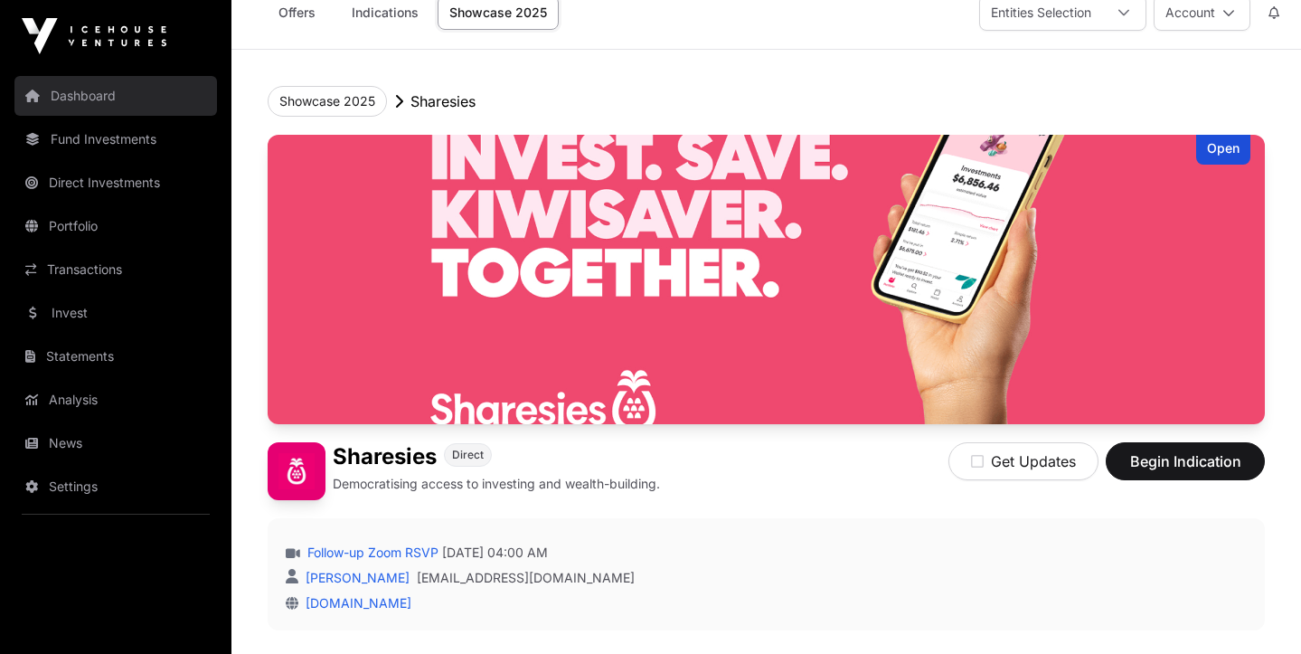
click at [89, 84] on link "Dashboard" at bounding box center [115, 96] width 203 height 40
